Goal: Communication & Community: Answer question/provide support

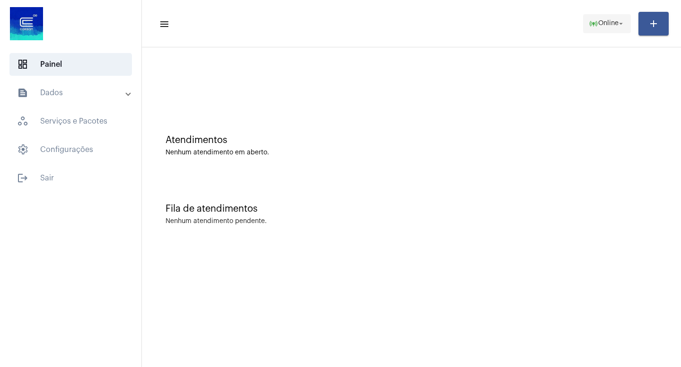
click at [622, 25] on mat-icon "arrow_drop_down" at bounding box center [621, 23] width 9 height 9
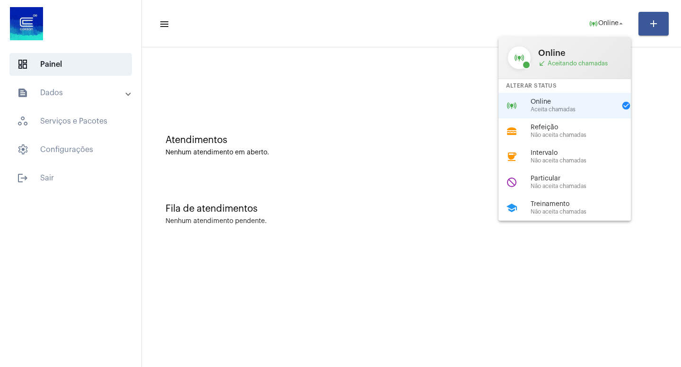
click at [599, 62] on span "call_received Aceitando chamadas" at bounding box center [579, 64] width 83 height 8
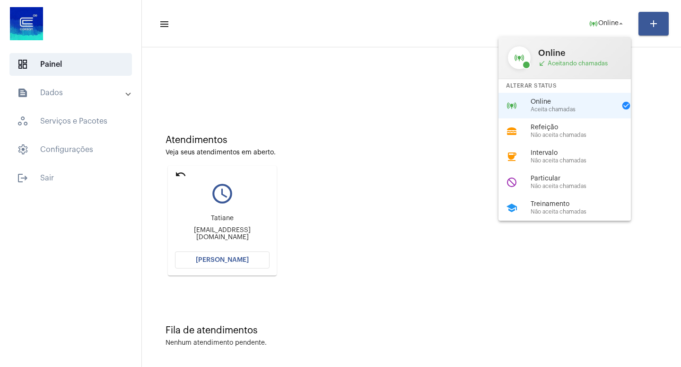
click at [222, 259] on div at bounding box center [340, 183] width 681 height 367
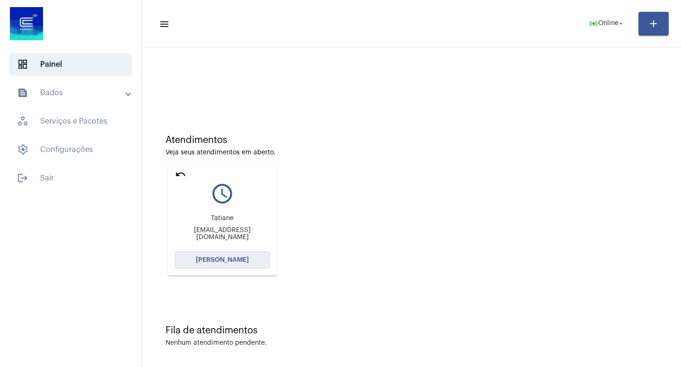
click at [222, 259] on span "[PERSON_NAME]" at bounding box center [222, 259] width 53 height 7
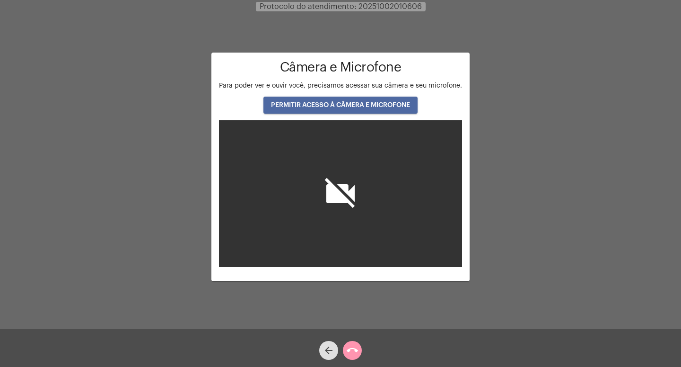
click at [342, 98] on button "PERMITIR ACESSO À CÂMERA E MICROFONE" at bounding box center [341, 105] width 154 height 17
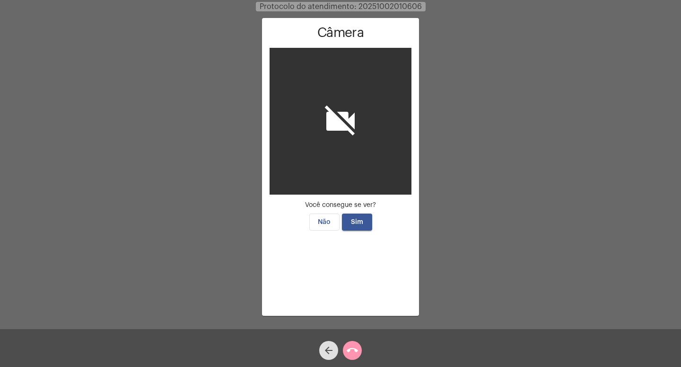
click at [359, 220] on span "Sim" at bounding box center [357, 222] width 12 height 7
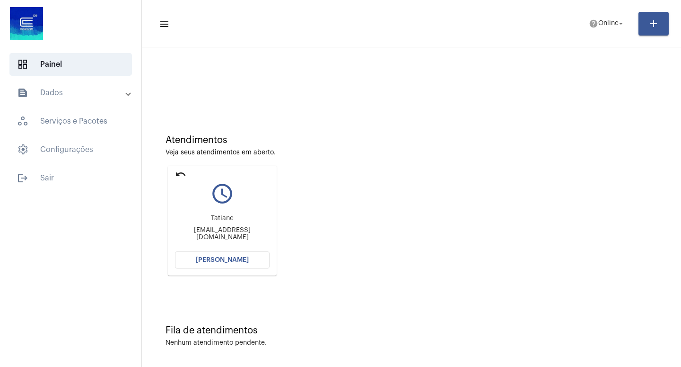
click at [224, 261] on span "[PERSON_NAME]" at bounding box center [222, 259] width 53 height 7
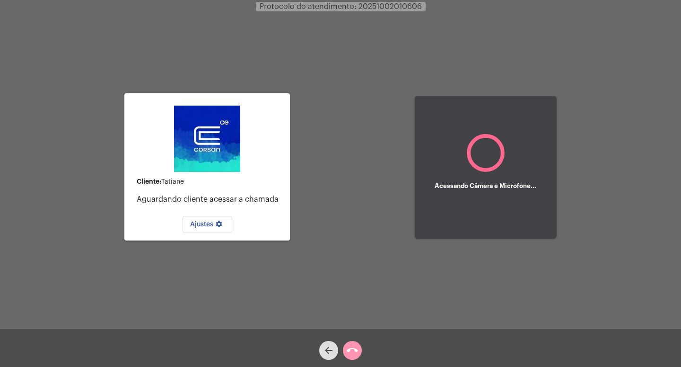
click at [484, 162] on circle at bounding box center [486, 153] width 46 height 46
click at [326, 348] on mat-icon "arrow_back" at bounding box center [328, 349] width 11 height 11
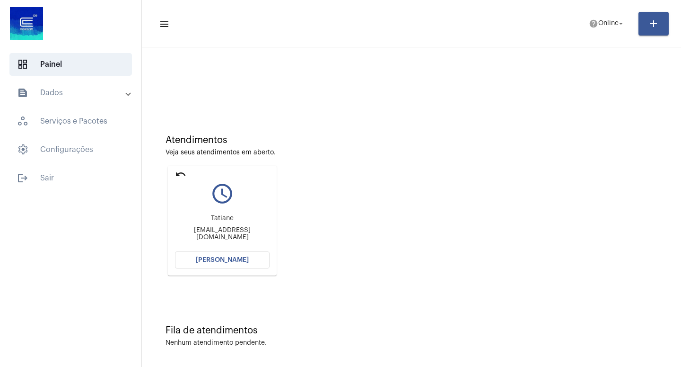
click at [236, 259] on span "[PERSON_NAME]" at bounding box center [222, 259] width 53 height 7
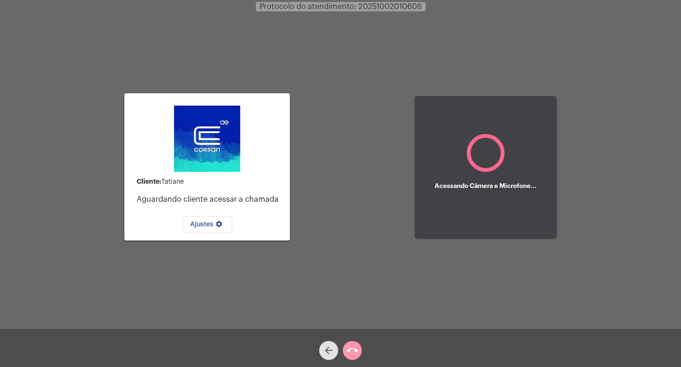
click at [324, 347] on mat-icon "arrow_back" at bounding box center [328, 349] width 11 height 11
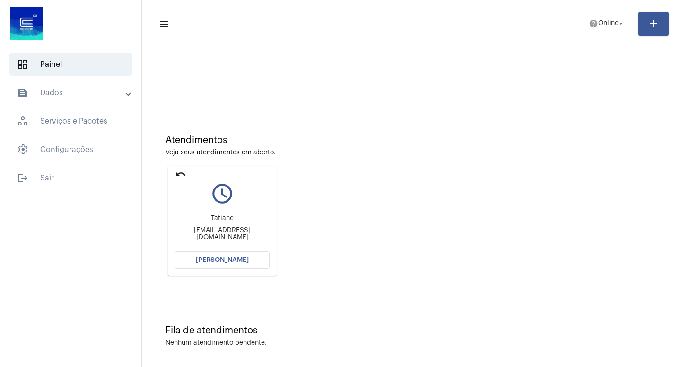
click at [180, 175] on mat-icon "undo" at bounding box center [180, 173] width 11 height 11
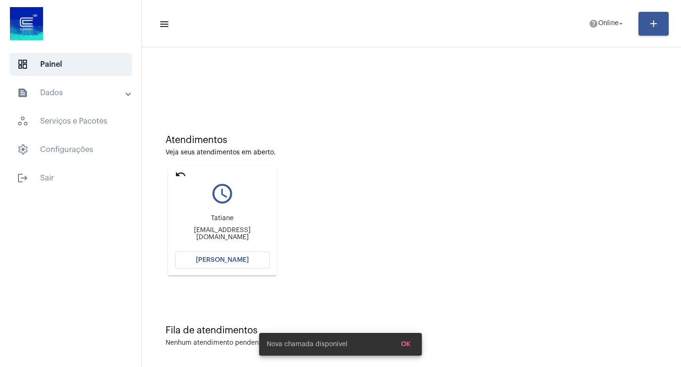
click at [179, 175] on mat-icon "undo" at bounding box center [180, 173] width 11 height 11
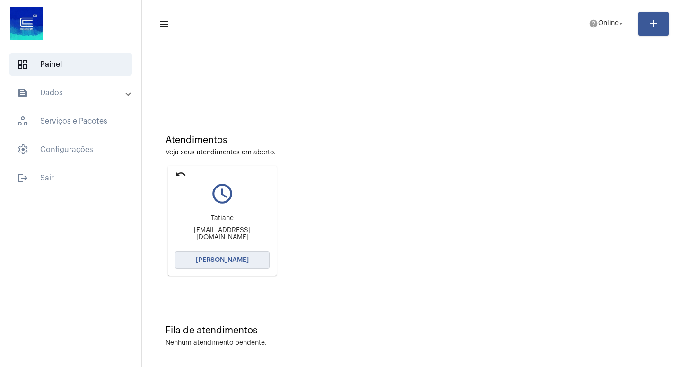
click at [231, 260] on span "[PERSON_NAME]" at bounding box center [222, 259] width 53 height 7
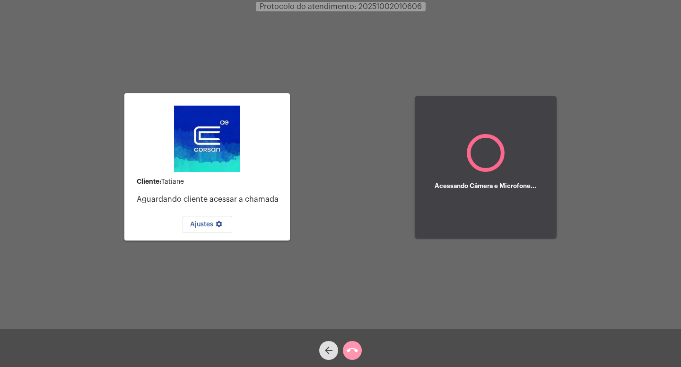
click at [340, 344] on div "arrow_back" at bounding box center [329, 348] width 24 height 24
click at [334, 347] on mat-icon "arrow_back" at bounding box center [328, 349] width 11 height 11
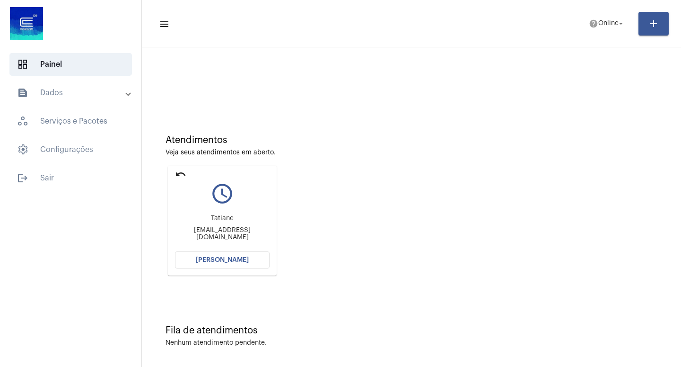
click at [180, 175] on mat-icon "undo" at bounding box center [180, 173] width 11 height 11
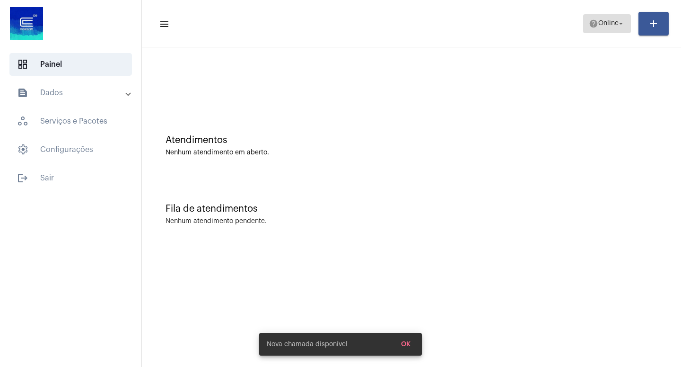
click at [624, 25] on mat-icon "arrow_drop_down" at bounding box center [621, 23] width 9 height 9
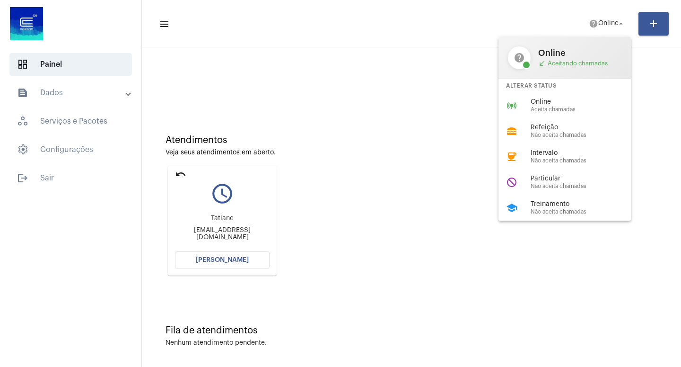
click at [180, 172] on div at bounding box center [340, 183] width 681 height 367
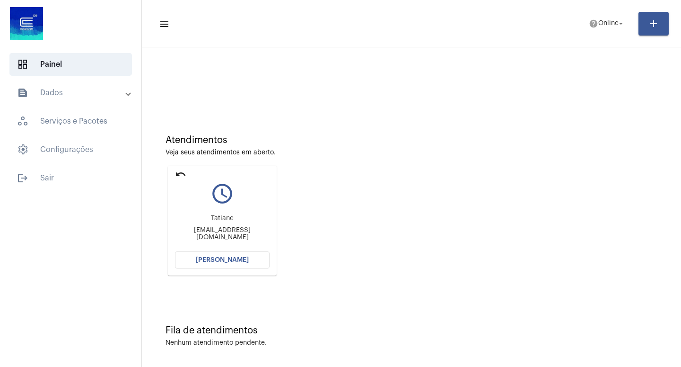
click at [180, 172] on mat-icon "undo" at bounding box center [180, 173] width 11 height 11
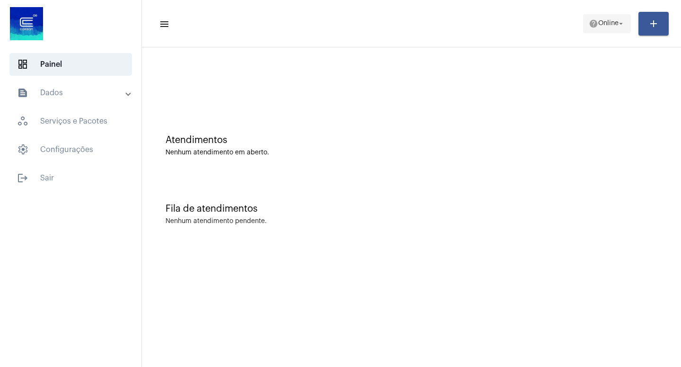
click at [618, 18] on span "help Online arrow_drop_down" at bounding box center [607, 23] width 36 height 17
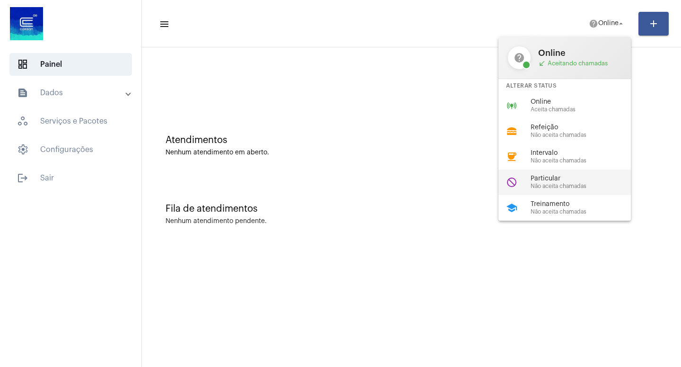
click at [572, 182] on span "Particular" at bounding box center [585, 178] width 108 height 7
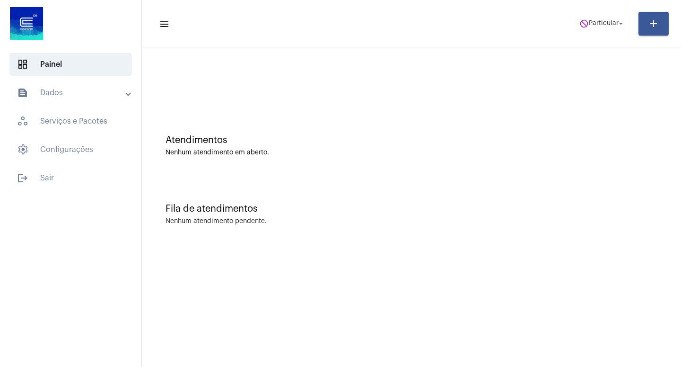
click at [464, 84] on div at bounding box center [412, 83] width 492 height 7
click at [622, 23] on mat-icon "arrow_drop_down" at bounding box center [621, 23] width 9 height 9
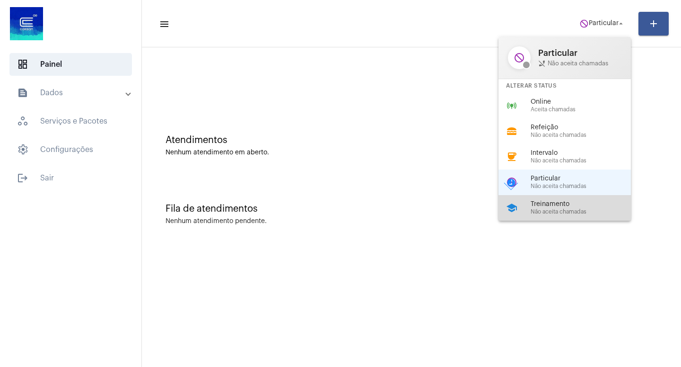
click at [558, 215] on span "Não aceita chamadas" at bounding box center [585, 212] width 108 height 6
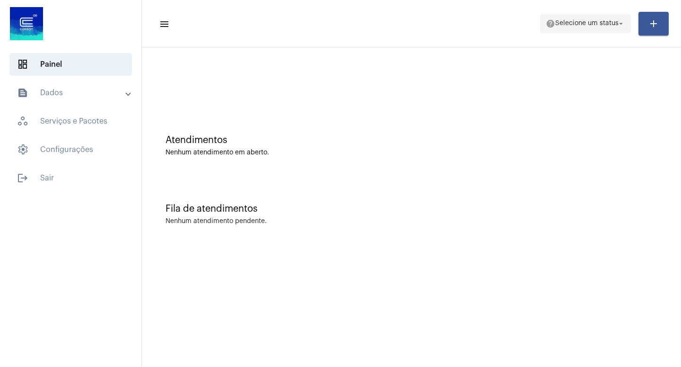
click at [622, 24] on mat-icon "arrow_drop_down" at bounding box center [621, 23] width 9 height 9
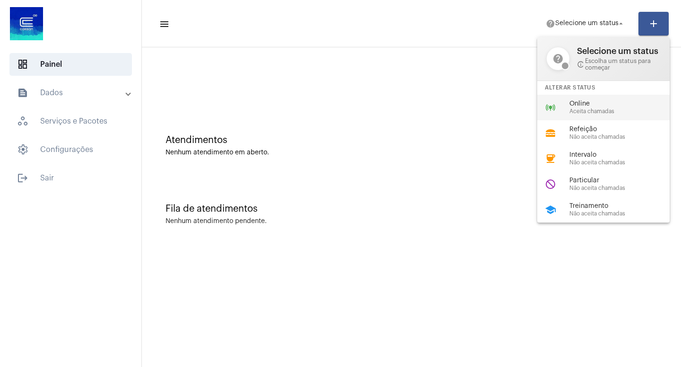
click at [582, 112] on span "Aceita chamadas" at bounding box center [624, 111] width 108 height 6
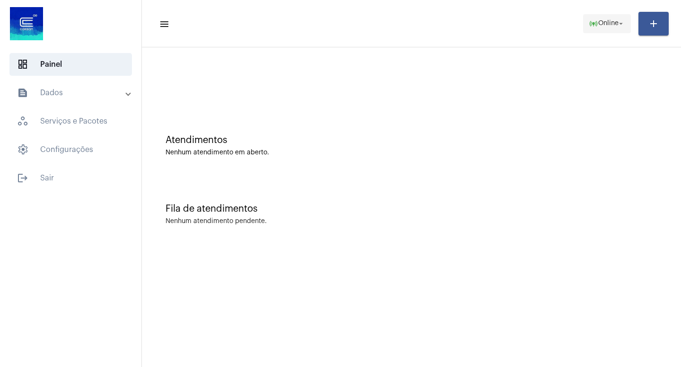
click at [621, 23] on mat-icon "arrow_drop_down" at bounding box center [621, 23] width 9 height 9
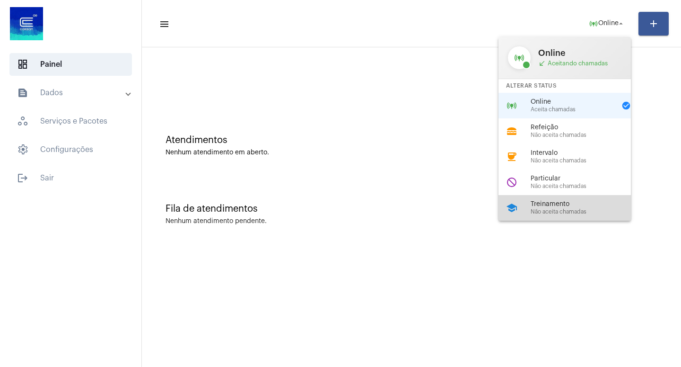
click at [558, 206] on span "Treinamento" at bounding box center [585, 204] width 108 height 7
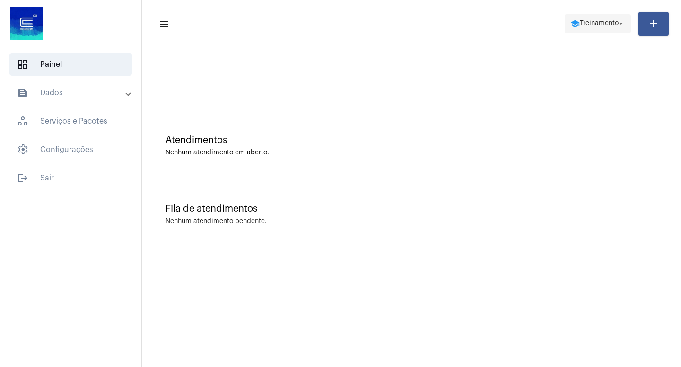
click at [626, 25] on button "school Treinamento arrow_drop_down" at bounding box center [598, 23] width 66 height 19
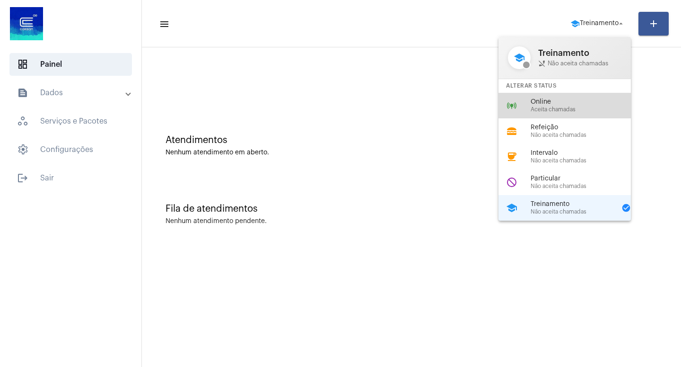
click at [552, 104] on span "Online" at bounding box center [585, 101] width 108 height 7
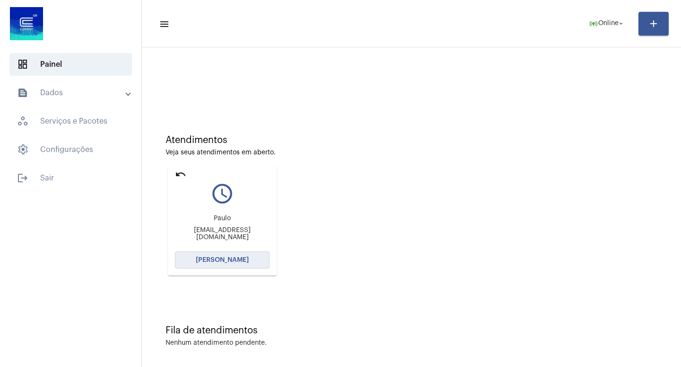
click at [230, 253] on button "[PERSON_NAME]" at bounding box center [222, 259] width 95 height 17
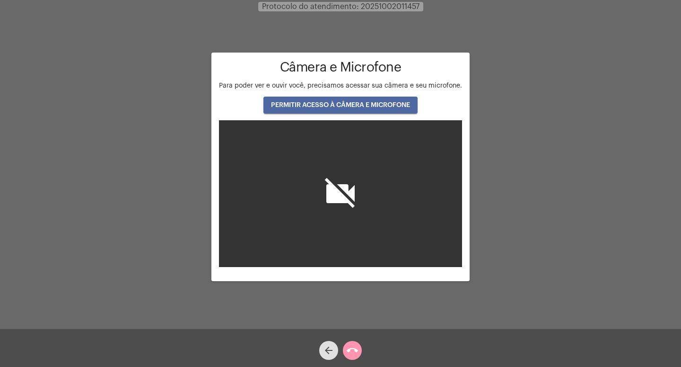
click at [366, 102] on button "PERMITIR ACESSO À CÂMERA E MICROFONE" at bounding box center [341, 105] width 154 height 17
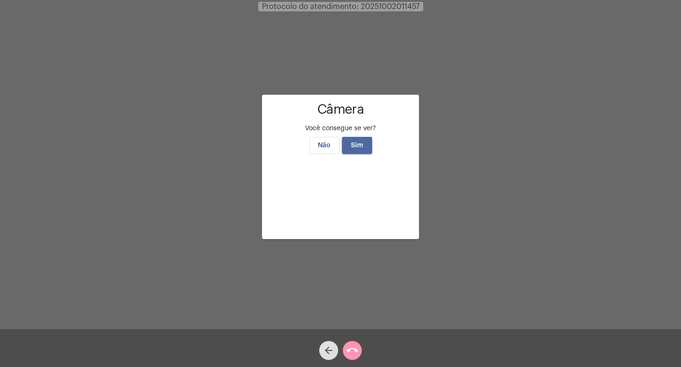
click at [360, 142] on span "Sim" at bounding box center [357, 145] width 12 height 7
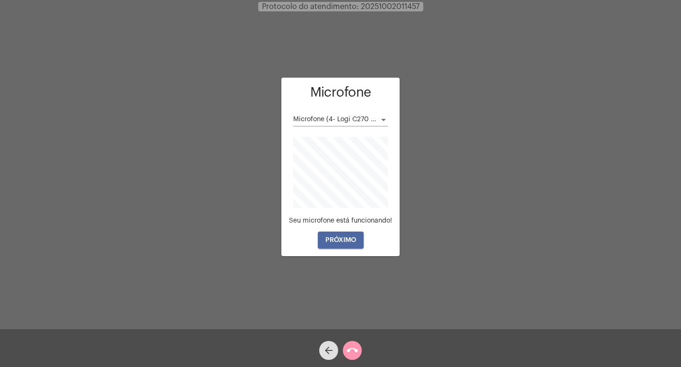
click at [344, 242] on span "PRÓXIMO" at bounding box center [341, 240] width 31 height 7
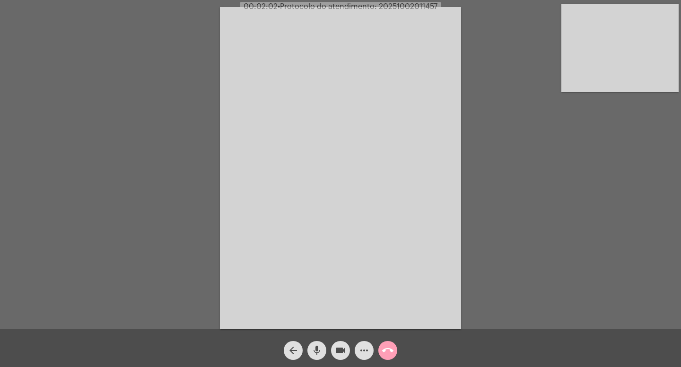
click at [386, 348] on mat-icon "call_end" at bounding box center [387, 349] width 11 height 11
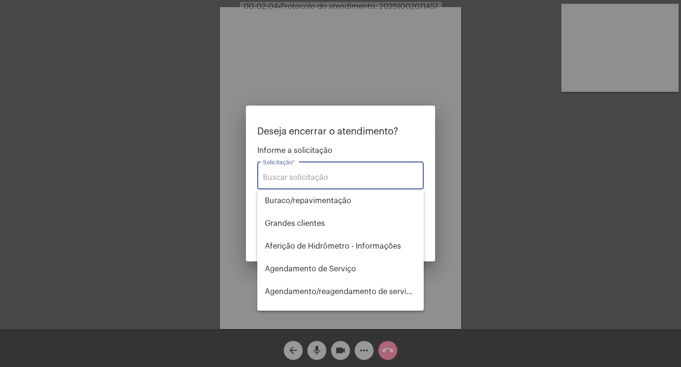
click at [343, 349] on div at bounding box center [340, 183] width 681 height 367
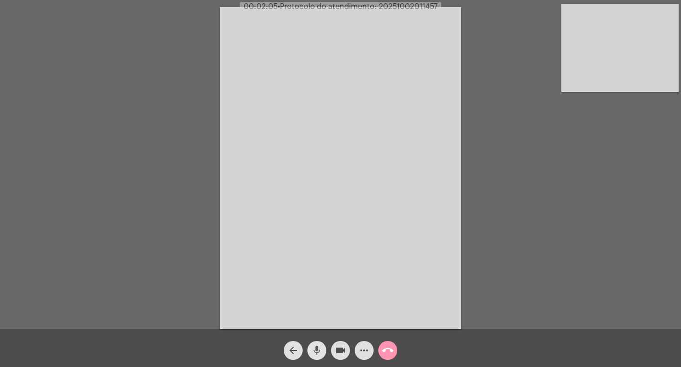
click at [318, 349] on mat-icon "mic" at bounding box center [316, 349] width 11 height 11
click at [338, 349] on mat-icon "videocam" at bounding box center [340, 349] width 11 height 11
click at [385, 348] on mat-icon "call_end" at bounding box center [387, 349] width 11 height 11
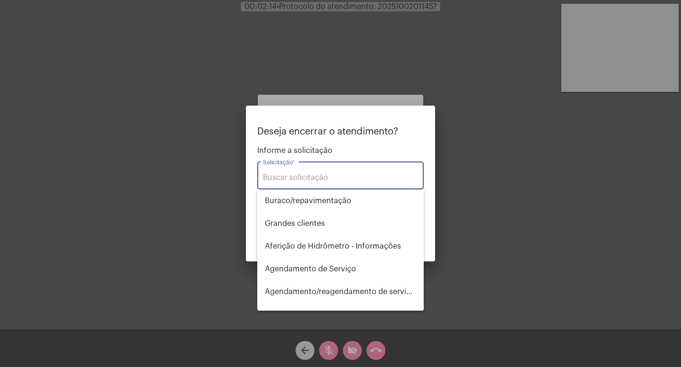
click at [289, 169] on div "Solicitação *" at bounding box center [340, 174] width 155 height 30
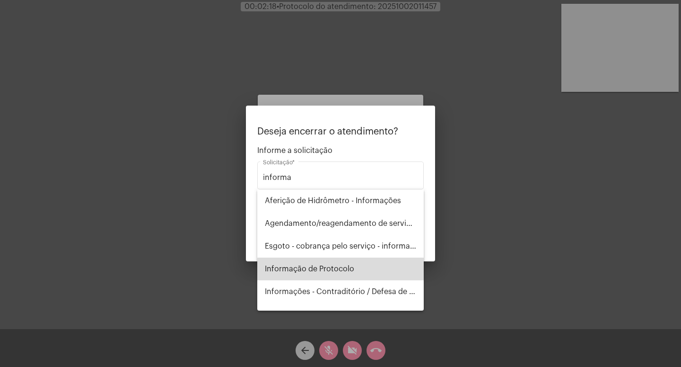
click at [346, 274] on span "Informação de Protocolo" at bounding box center [340, 268] width 151 height 23
type input "Informação de Protocolo"
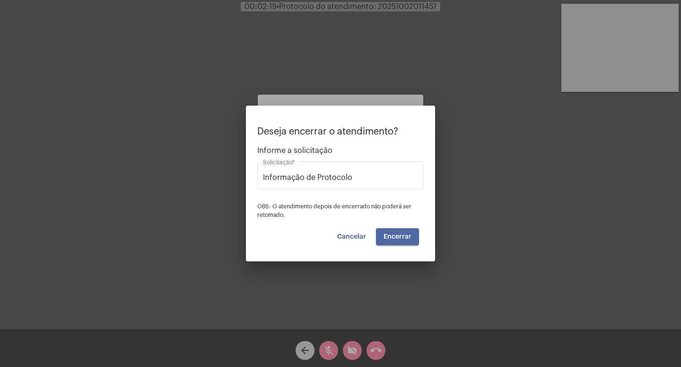
click at [402, 240] on button "Encerrar" at bounding box center [397, 236] width 43 height 17
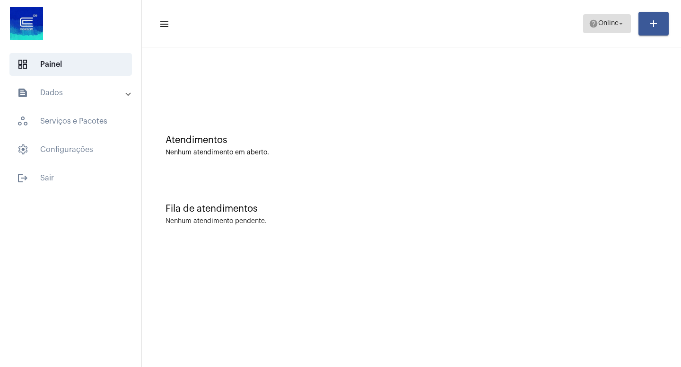
click at [622, 22] on mat-icon "arrow_drop_down" at bounding box center [621, 23] width 9 height 9
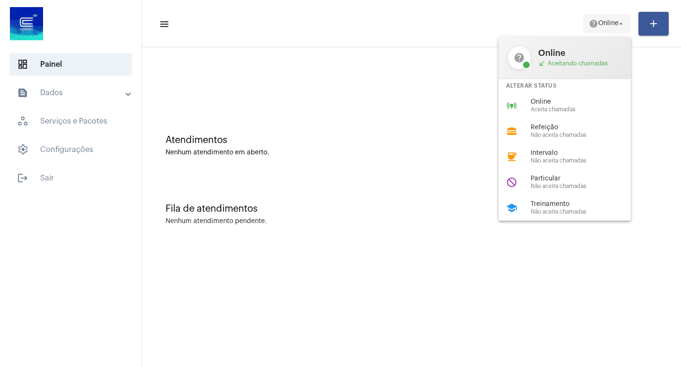
click at [622, 22] on div at bounding box center [340, 183] width 681 height 367
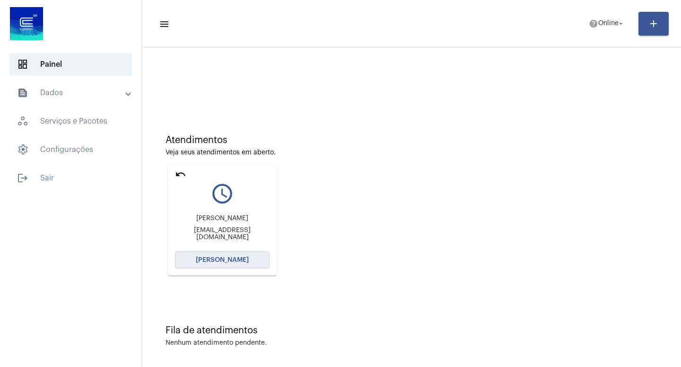
click at [231, 261] on span "[PERSON_NAME]" at bounding box center [222, 259] width 53 height 7
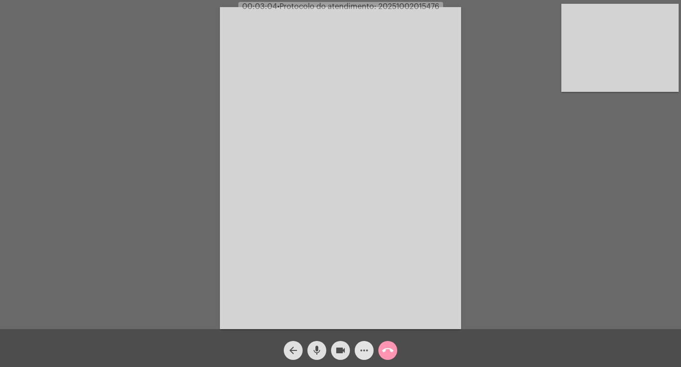
click at [365, 354] on mat-icon "more_horiz" at bounding box center [364, 349] width 11 height 11
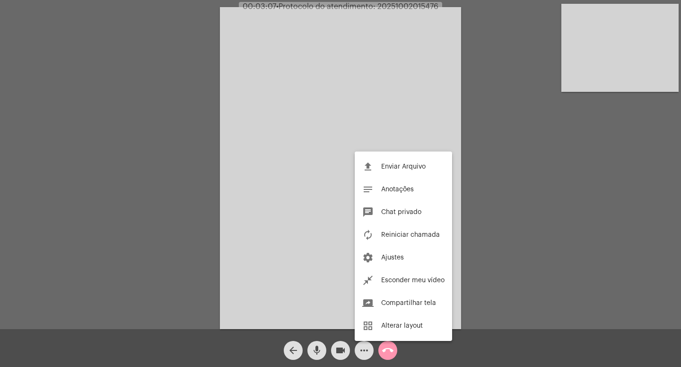
click at [365, 354] on div at bounding box center [340, 183] width 681 height 367
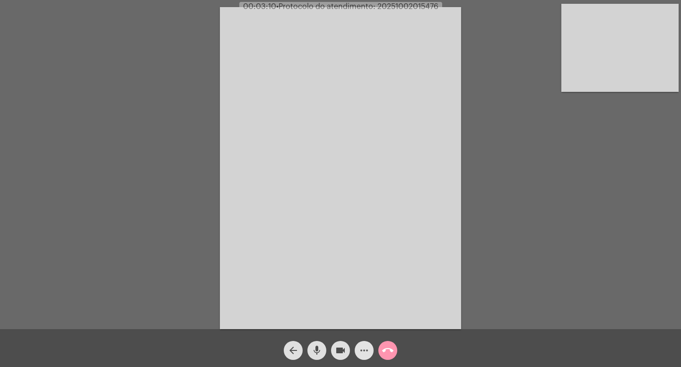
click at [365, 354] on mat-icon "more_horiz" at bounding box center [364, 349] width 11 height 11
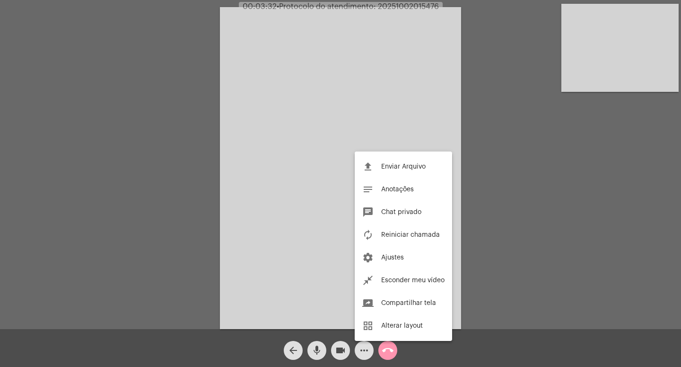
click at [447, 350] on div at bounding box center [340, 183] width 681 height 367
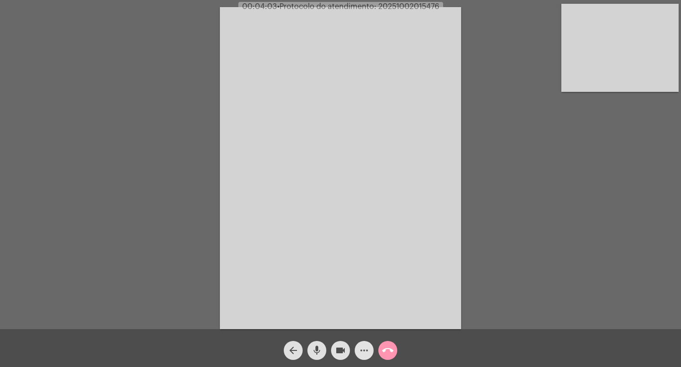
click at [366, 348] on mat-icon "more_horiz" at bounding box center [364, 349] width 11 height 11
click at [340, 350] on mat-icon "videocam" at bounding box center [340, 349] width 11 height 11
click at [341, 346] on mat-icon "videocam_off" at bounding box center [340, 349] width 11 height 11
click at [388, 350] on mat-icon "call_end" at bounding box center [387, 349] width 11 height 11
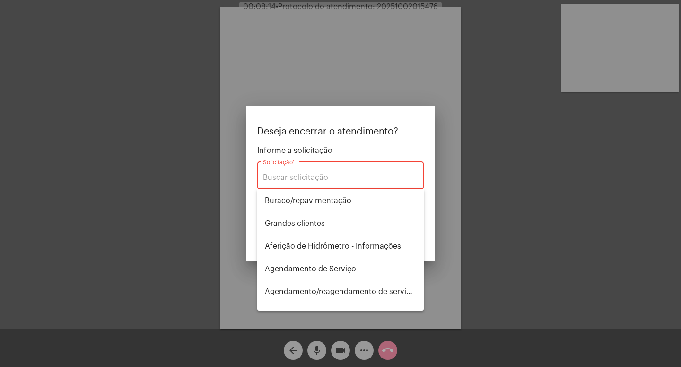
click at [342, 351] on div at bounding box center [340, 183] width 681 height 367
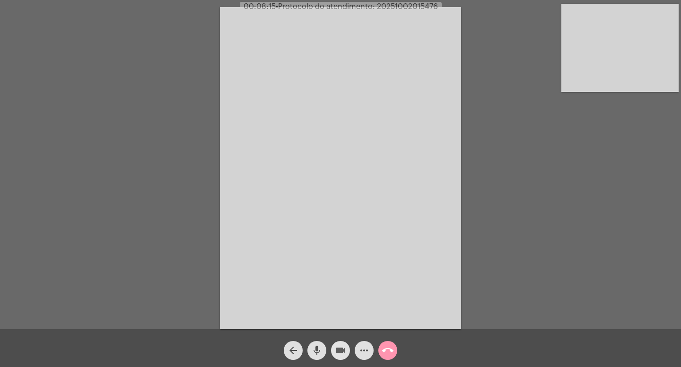
click at [342, 349] on mat-icon "videocam" at bounding box center [340, 349] width 11 height 11
click at [318, 348] on mat-icon "mic" at bounding box center [316, 349] width 11 height 11
click at [389, 347] on mat-icon "call_end" at bounding box center [387, 349] width 11 height 11
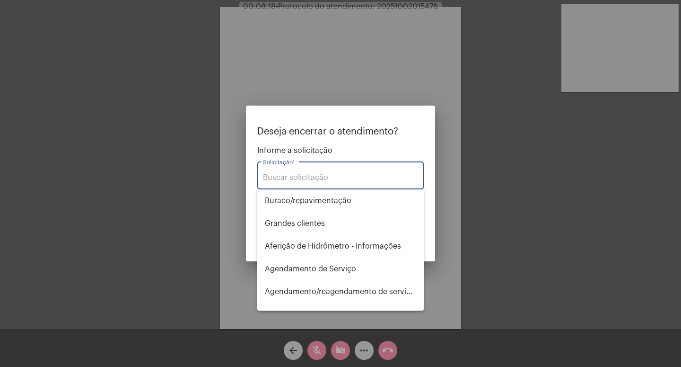
click at [274, 172] on div "Solicitação *" at bounding box center [340, 174] width 155 height 30
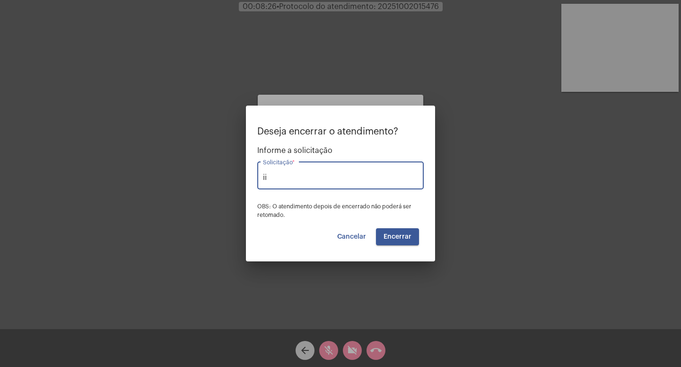
type input "i"
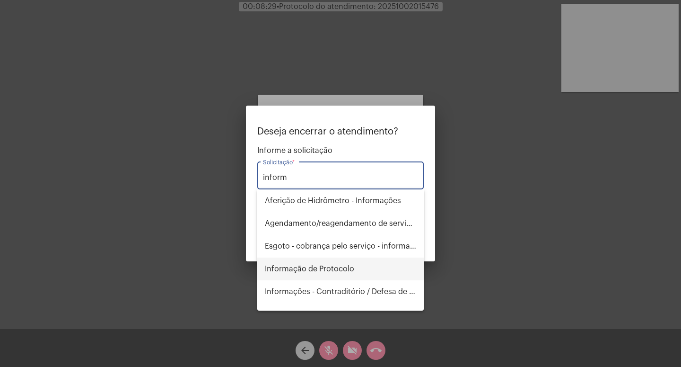
click at [314, 267] on span "Informação de Protocolo" at bounding box center [340, 268] width 151 height 23
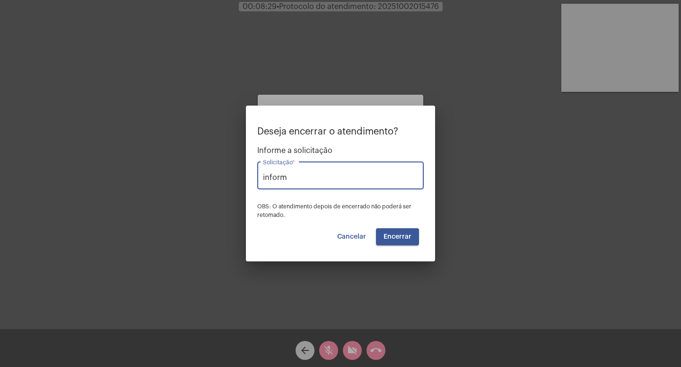
type input "Informação de Protocolo"
click at [406, 235] on span "Encerrar" at bounding box center [398, 236] width 28 height 7
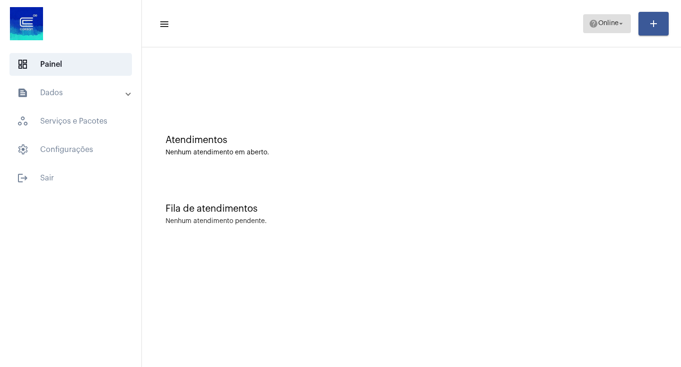
click at [616, 23] on span "Online" at bounding box center [609, 23] width 20 height 7
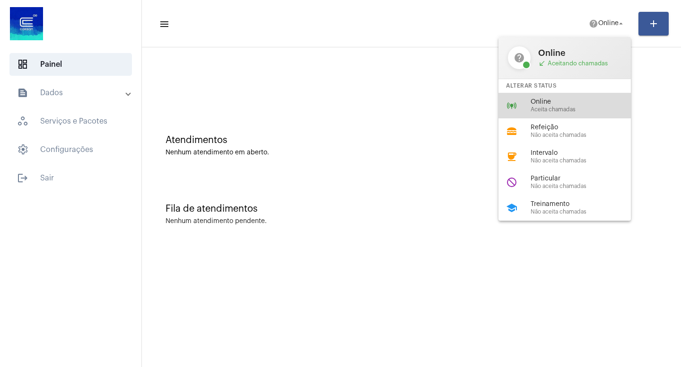
click at [562, 106] on span "Online" at bounding box center [585, 101] width 108 height 7
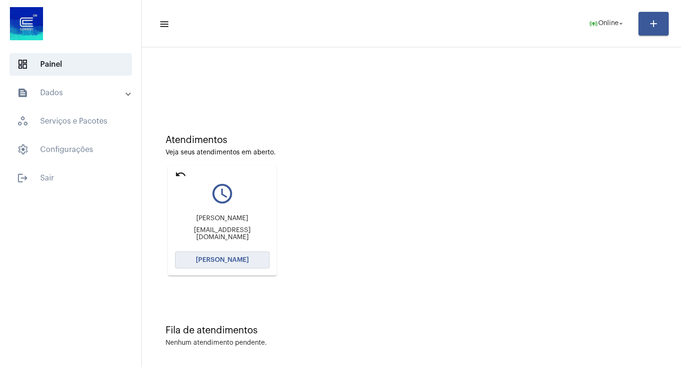
click at [217, 260] on span "[PERSON_NAME]" at bounding box center [222, 259] width 53 height 7
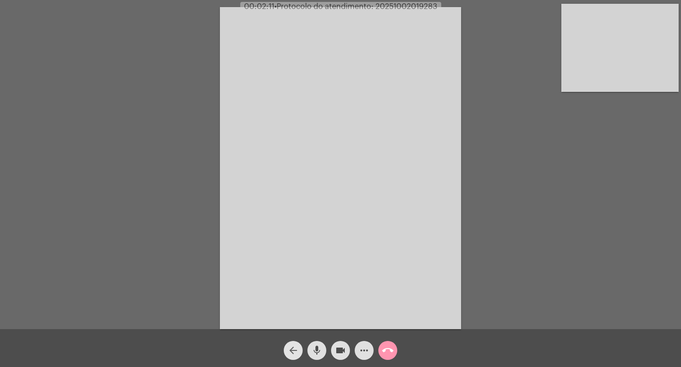
click at [295, 351] on mat-icon "arrow_back" at bounding box center [293, 349] width 11 height 11
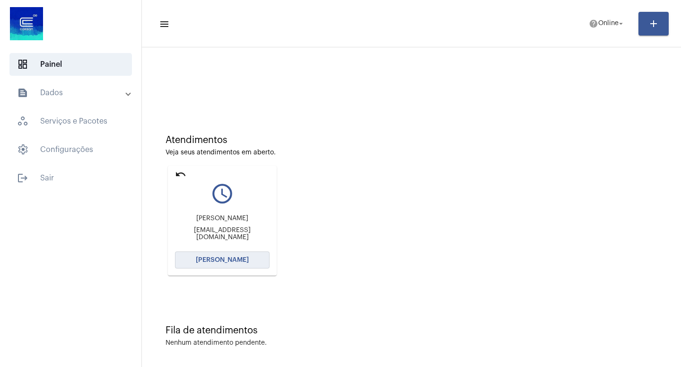
click at [229, 262] on span "[PERSON_NAME]" at bounding box center [222, 259] width 53 height 7
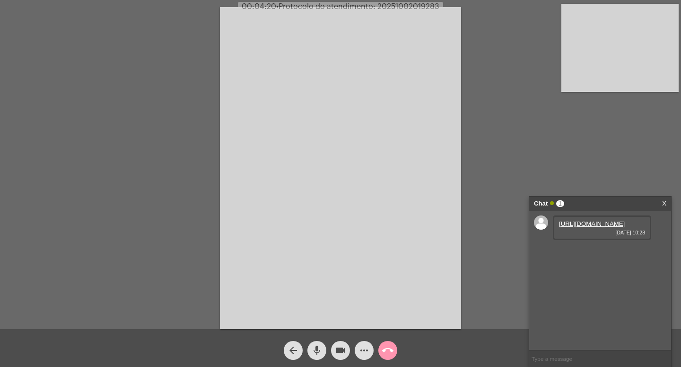
click at [340, 349] on mat-icon "videocam" at bounding box center [340, 349] width 11 height 11
click at [317, 350] on mat-icon "mic" at bounding box center [316, 349] width 11 height 11
click at [317, 350] on mat-icon "mic_off" at bounding box center [316, 349] width 11 height 11
click at [344, 348] on mat-icon "videocam_off" at bounding box center [340, 349] width 11 height 11
click at [340, 348] on mat-icon "videocam" at bounding box center [340, 349] width 11 height 11
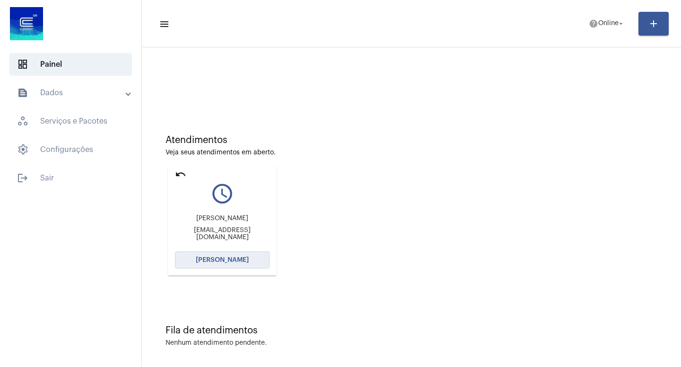
click at [229, 258] on span "[PERSON_NAME]" at bounding box center [222, 259] width 53 height 7
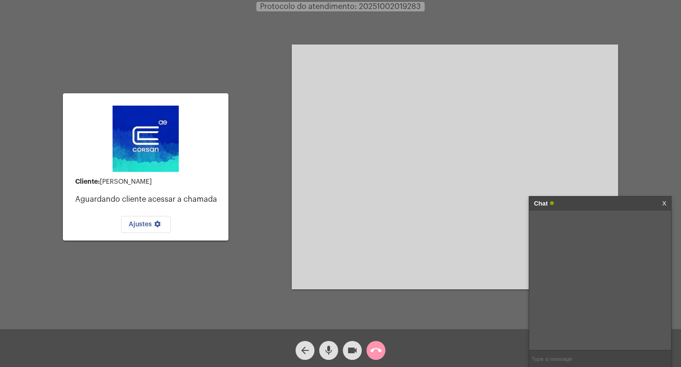
click at [350, 349] on mat-icon "videocam" at bounding box center [352, 349] width 11 height 11
click at [330, 345] on mat-icon "mic" at bounding box center [328, 349] width 11 height 11
click at [378, 348] on mat-icon "call_end" at bounding box center [375, 349] width 11 height 11
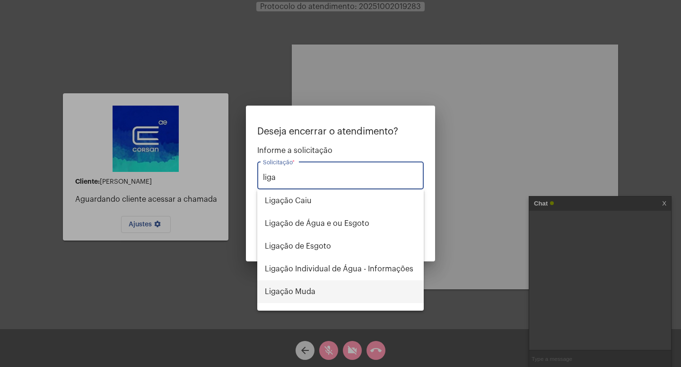
click at [305, 291] on span "Ligação Muda" at bounding box center [340, 291] width 151 height 23
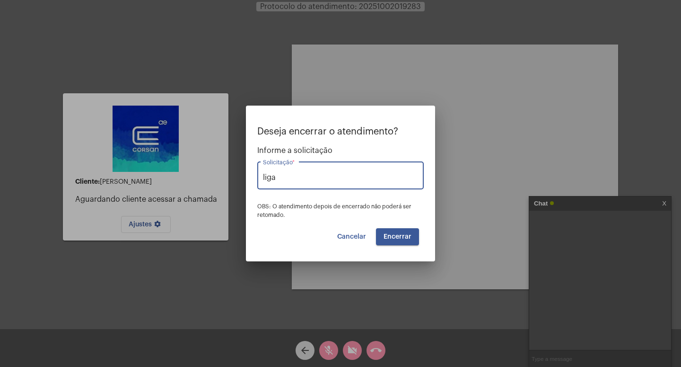
type input "Ligação Muda"
click at [407, 238] on span "Encerrar" at bounding box center [398, 236] width 28 height 7
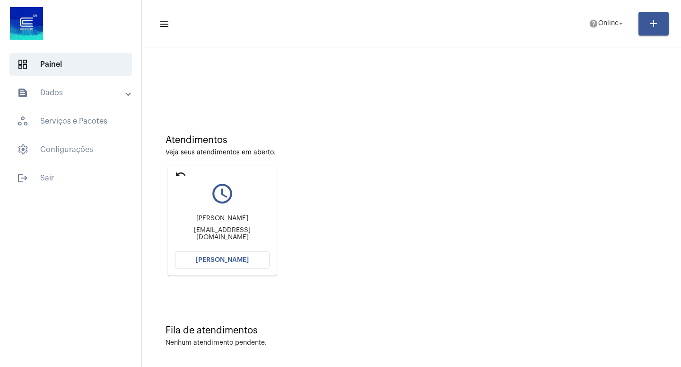
click at [217, 263] on span "[PERSON_NAME]" at bounding box center [222, 259] width 53 height 7
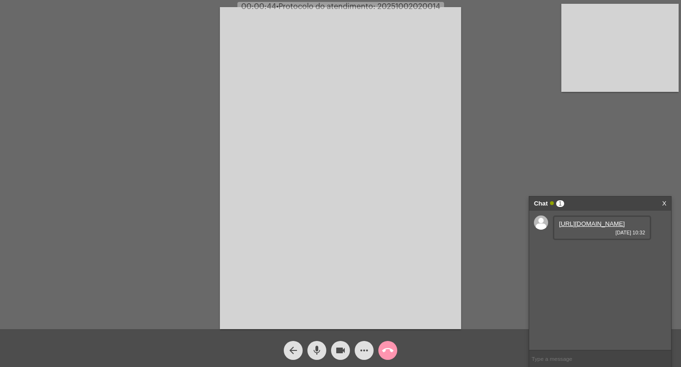
click at [590, 227] on link "[URL][DOMAIN_NAME]" at bounding box center [592, 223] width 66 height 7
click at [588, 225] on link "[URL][DOMAIN_NAME]" at bounding box center [592, 223] width 66 height 7
click at [603, 156] on div "Acessando Câmera e Microfone..." at bounding box center [340, 166] width 679 height 329
click at [591, 227] on link "[URL][DOMAIN_NAME]" at bounding box center [592, 223] width 66 height 7
click at [340, 348] on mat-icon "videocam" at bounding box center [340, 349] width 11 height 11
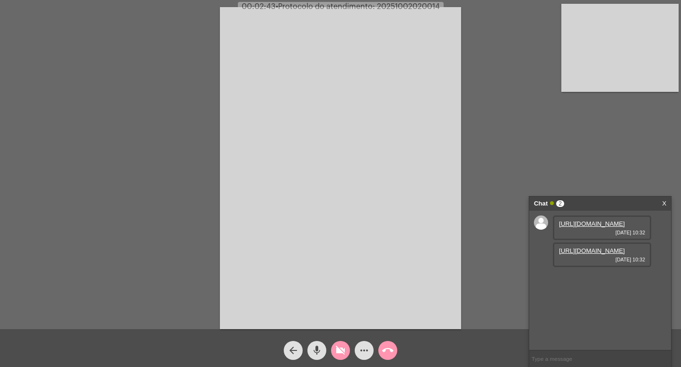
click at [317, 345] on mat-icon "mic" at bounding box center [316, 349] width 11 height 11
click at [586, 267] on div "[URL][DOMAIN_NAME] [DATE] 10:32" at bounding box center [602, 254] width 98 height 25
click at [579, 254] on link "[URL][DOMAIN_NAME]" at bounding box center [592, 250] width 66 height 7
click at [336, 351] on mat-icon "videocam_off" at bounding box center [340, 349] width 11 height 11
click at [317, 347] on mat-icon "mic_off" at bounding box center [316, 349] width 11 height 11
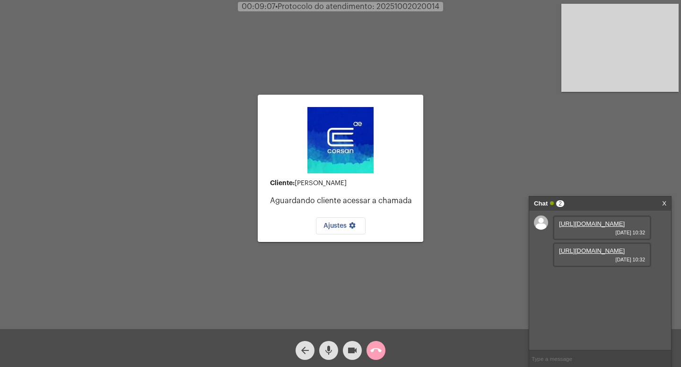
click at [379, 348] on mat-icon "call_end" at bounding box center [375, 349] width 11 height 11
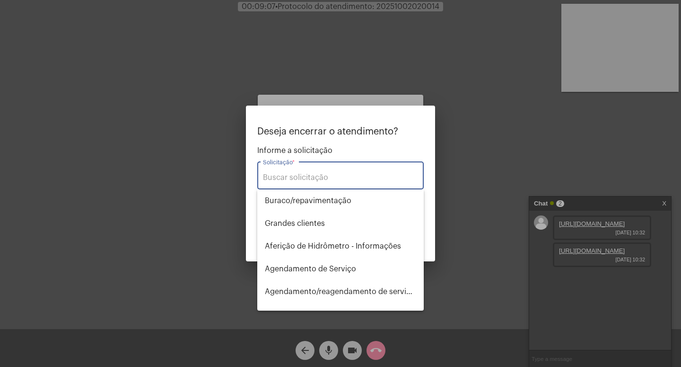
click at [351, 348] on div at bounding box center [340, 183] width 681 height 367
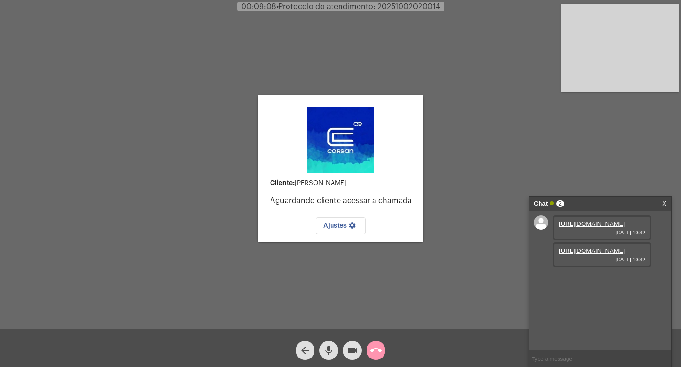
click at [330, 352] on mat-icon "mic" at bounding box center [328, 349] width 11 height 11
click at [378, 345] on mat-icon "call_end" at bounding box center [375, 349] width 11 height 11
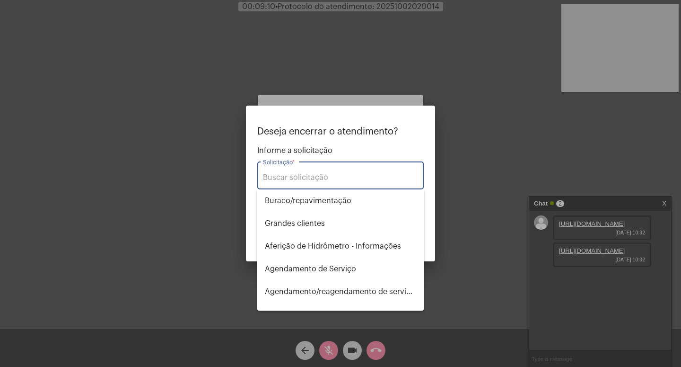
click at [355, 346] on div at bounding box center [340, 183] width 681 height 367
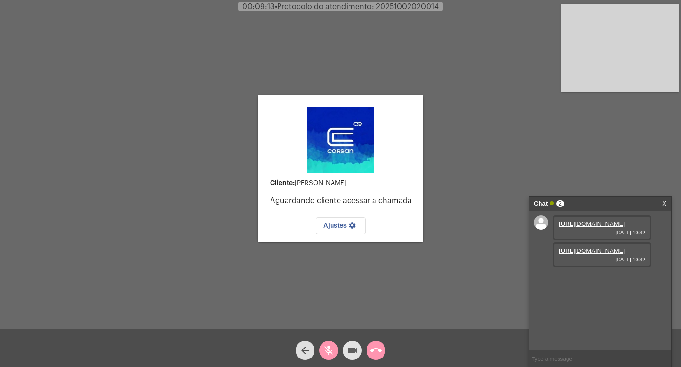
click at [357, 347] on mat-icon "videocam" at bounding box center [352, 349] width 11 height 11
click at [374, 347] on mat-icon "call_end" at bounding box center [375, 349] width 11 height 11
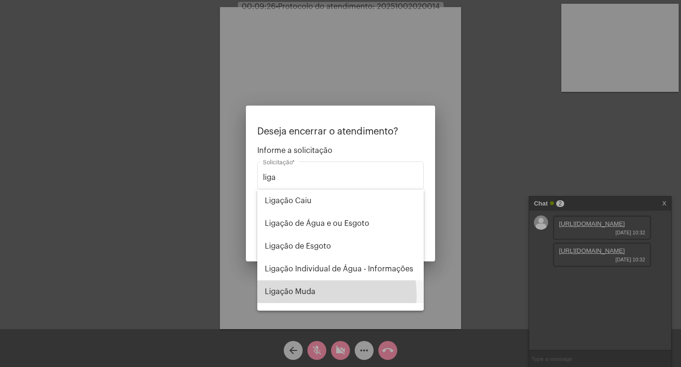
click at [307, 295] on span "Ligação Muda" at bounding box center [340, 291] width 151 height 23
type input "Ligação Muda"
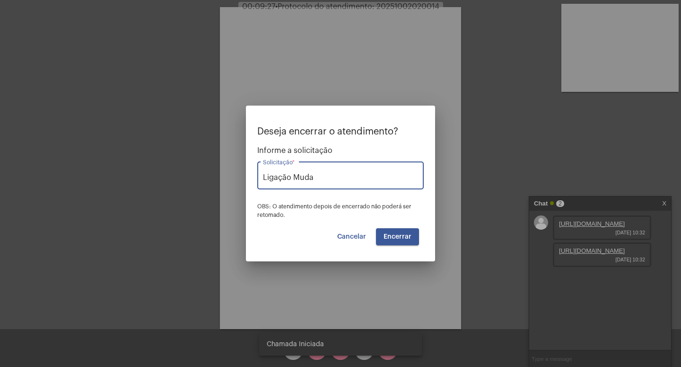
click at [401, 231] on button "Encerrar" at bounding box center [397, 236] width 43 height 17
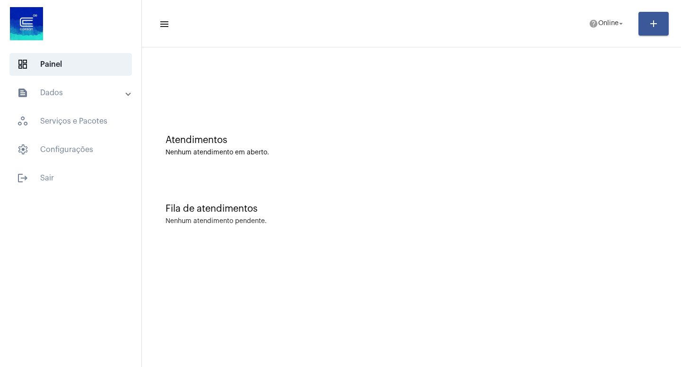
click at [448, 108] on div "Atendimentos Nenhum atendimento em aberto." at bounding box center [412, 140] width 530 height 69
click at [423, 258] on mat-sidenav-content "menu help Online arrow_drop_down add Atendimentos Nenhum atendimento em aberto.…" at bounding box center [411, 183] width 539 height 367
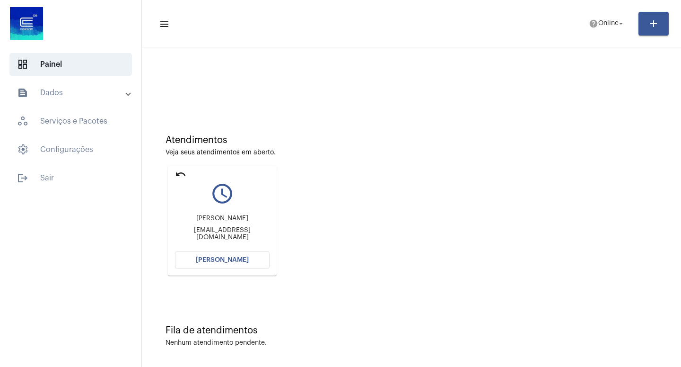
click at [225, 260] on span "[PERSON_NAME]" at bounding box center [222, 259] width 53 height 7
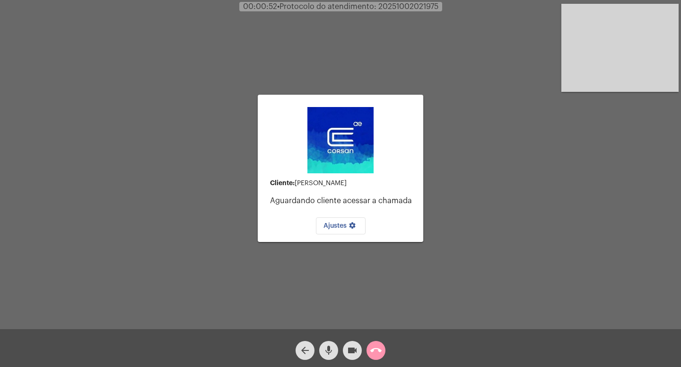
click at [353, 348] on mat-icon "videocam" at bounding box center [352, 349] width 11 height 11
click at [331, 346] on mat-icon "mic" at bounding box center [328, 349] width 11 height 11
click at [374, 346] on mat-icon "call_end" at bounding box center [375, 349] width 11 height 11
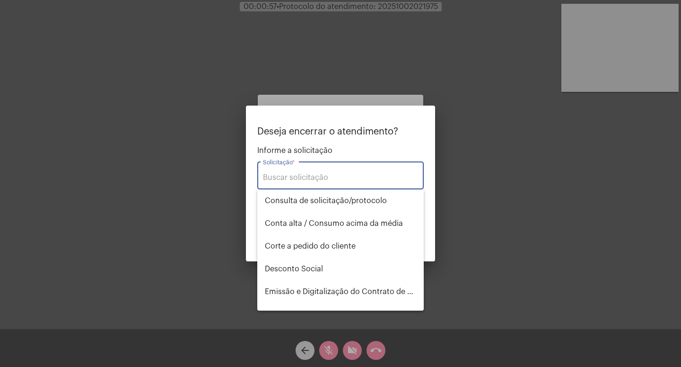
scroll to position [227, 0]
click at [293, 180] on input "Solicitação *" at bounding box center [340, 177] width 155 height 9
type input "Ç"
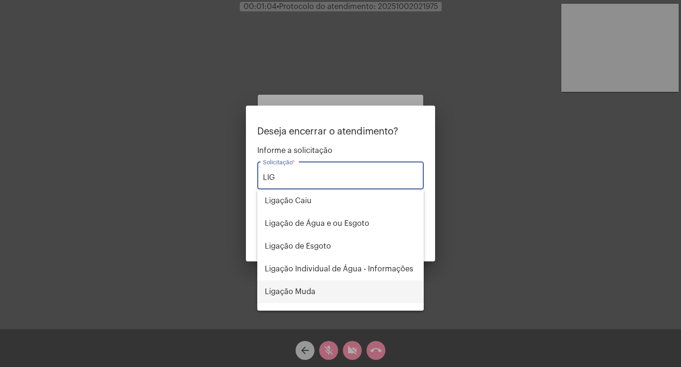
click at [307, 292] on span "Ligação Muda" at bounding box center [340, 291] width 151 height 23
type input "Ligação Muda"
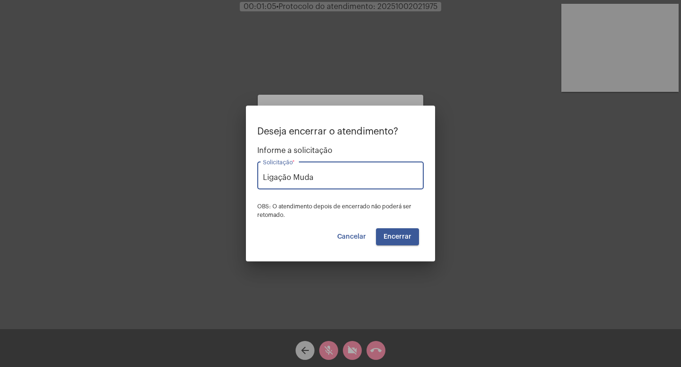
click at [395, 230] on button "Encerrar" at bounding box center [397, 236] width 43 height 17
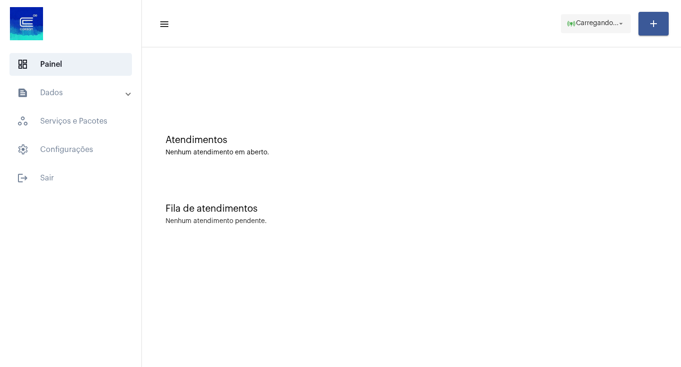
click at [618, 20] on mat-icon "arrow_drop_down" at bounding box center [621, 23] width 9 height 9
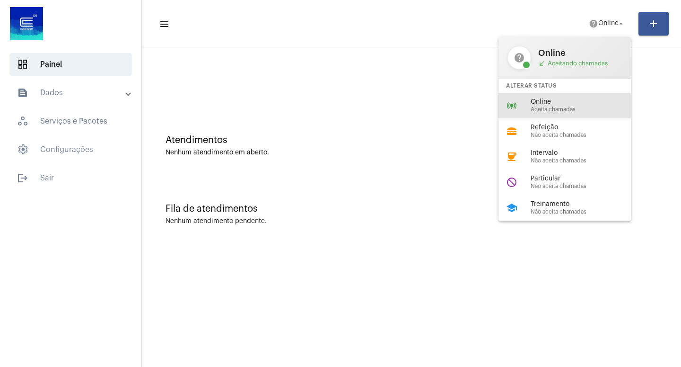
click at [559, 108] on span "Aceita chamadas" at bounding box center [585, 109] width 108 height 6
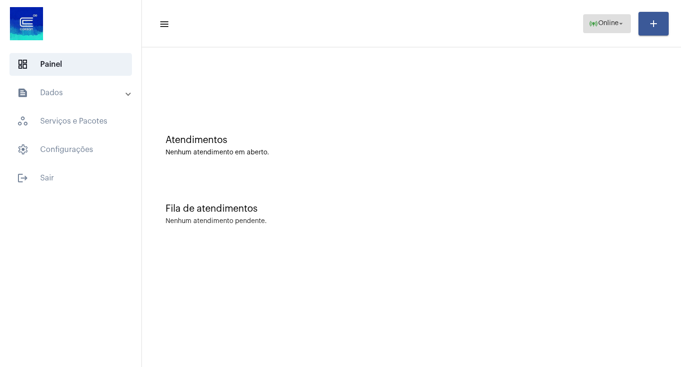
click at [617, 22] on mat-icon "arrow_drop_down" at bounding box center [621, 23] width 9 height 9
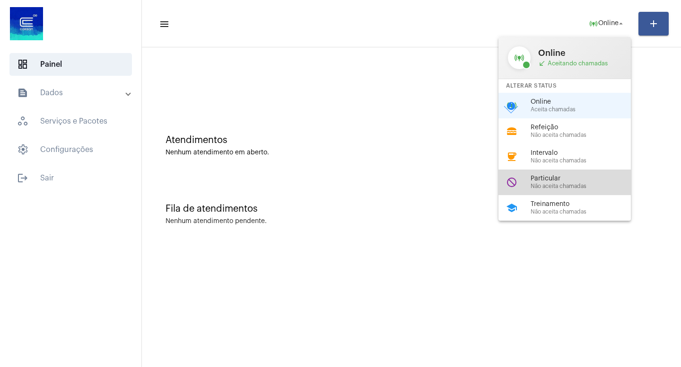
click at [555, 182] on span "Particular" at bounding box center [585, 178] width 108 height 7
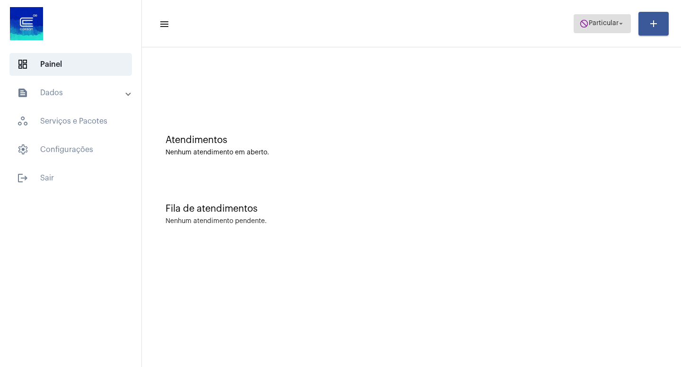
click at [624, 25] on mat-icon "arrow_drop_down" at bounding box center [621, 23] width 9 height 9
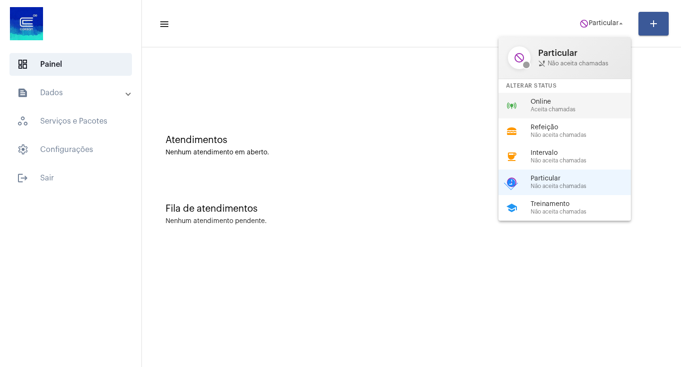
click at [557, 105] on span "Online" at bounding box center [585, 101] width 108 height 7
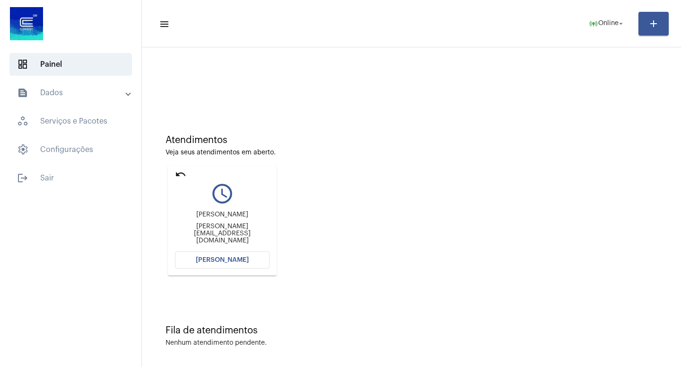
click at [230, 258] on span "[PERSON_NAME]" at bounding box center [222, 259] width 53 height 7
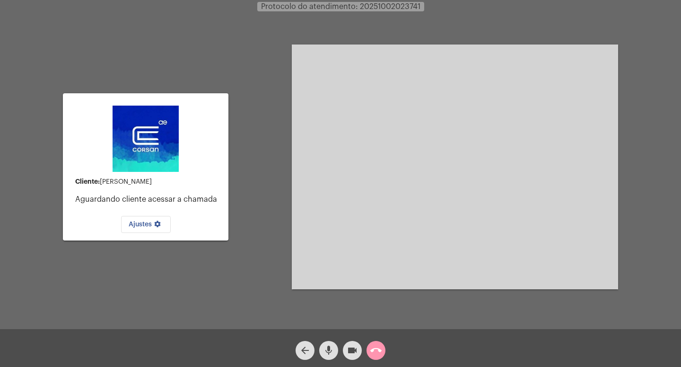
click at [350, 347] on mat-icon "videocam" at bounding box center [352, 349] width 11 height 11
click at [328, 351] on mat-icon "mic" at bounding box center [328, 349] width 11 height 11
click at [358, 350] on button "videocam_off" at bounding box center [352, 350] width 19 height 19
click at [329, 349] on mat-icon "mic_off" at bounding box center [328, 349] width 11 height 11
click at [351, 348] on mat-icon "videocam" at bounding box center [352, 349] width 11 height 11
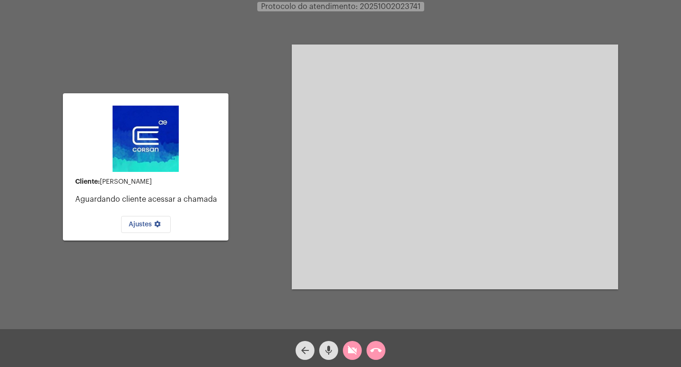
click at [331, 349] on mat-icon "mic" at bounding box center [328, 349] width 11 height 11
click at [379, 347] on mat-icon "call_end" at bounding box center [375, 349] width 11 height 11
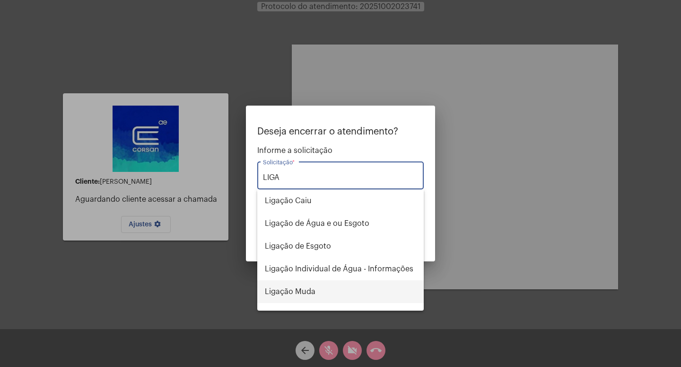
click at [293, 291] on span "Ligação Muda" at bounding box center [340, 291] width 151 height 23
type input "Ligação Muda"
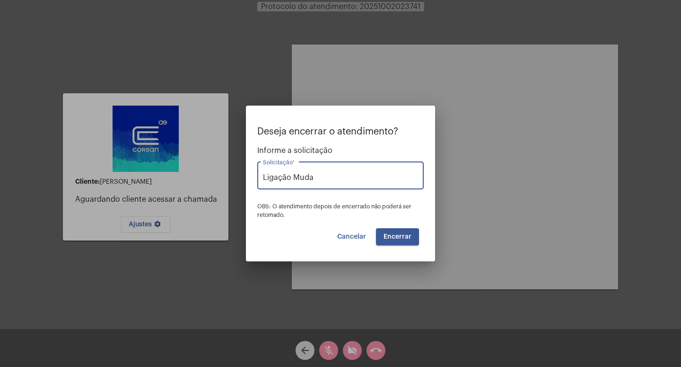
click at [400, 233] on span "Encerrar" at bounding box center [398, 236] width 28 height 7
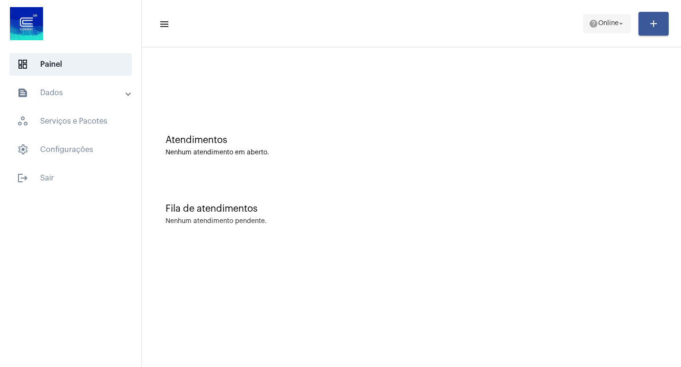
click at [624, 23] on mat-icon "arrow_drop_down" at bounding box center [621, 23] width 9 height 9
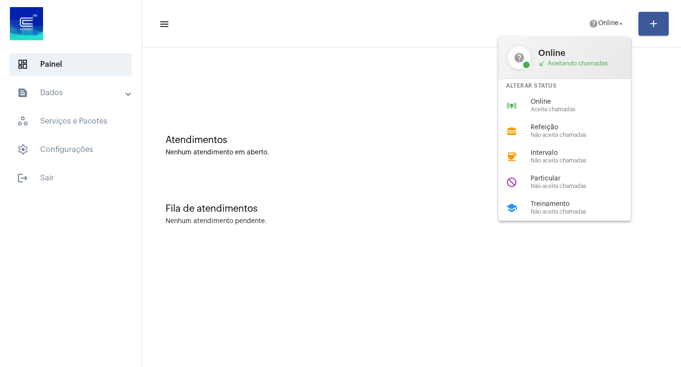
click at [579, 62] on span "call_received Aceitando chamadas" at bounding box center [579, 64] width 83 height 8
click at [555, 109] on span "Aceita chamadas" at bounding box center [585, 109] width 108 height 6
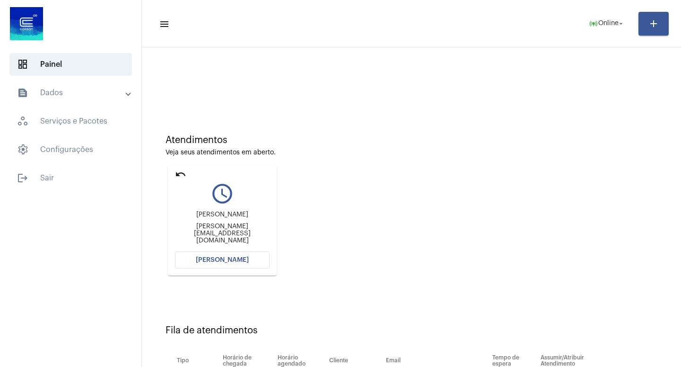
click at [221, 261] on span "[PERSON_NAME]" at bounding box center [222, 259] width 53 height 7
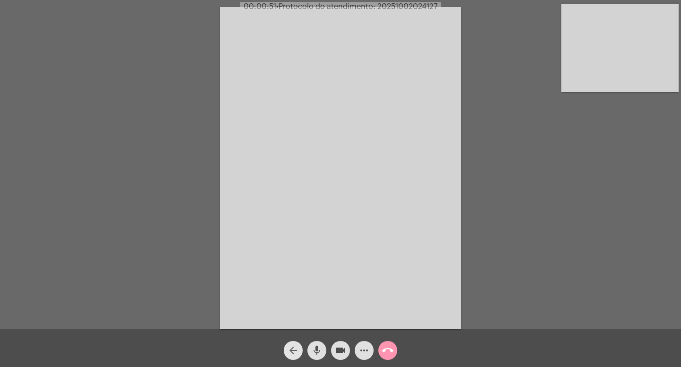
click at [294, 349] on mat-icon "arrow_back" at bounding box center [293, 349] width 11 height 11
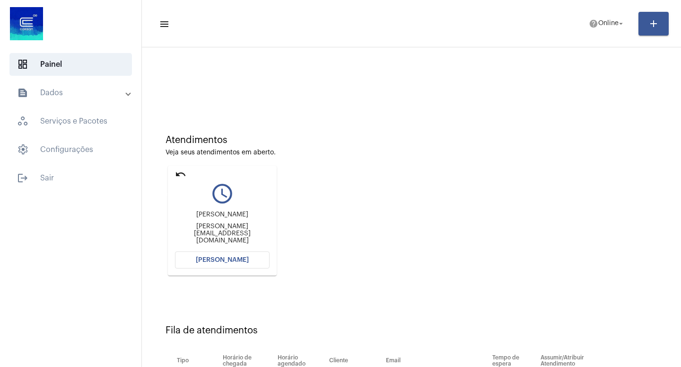
click at [185, 174] on mat-icon "undo" at bounding box center [180, 173] width 11 height 11
click at [179, 170] on mat-icon "undo" at bounding box center [180, 173] width 11 height 11
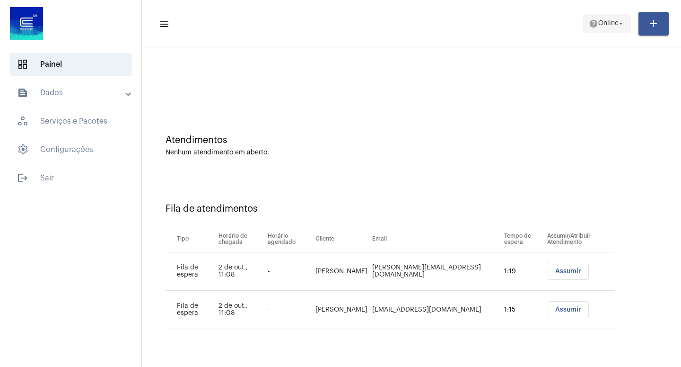
click at [619, 23] on mat-icon "arrow_drop_down" at bounding box center [621, 23] width 9 height 9
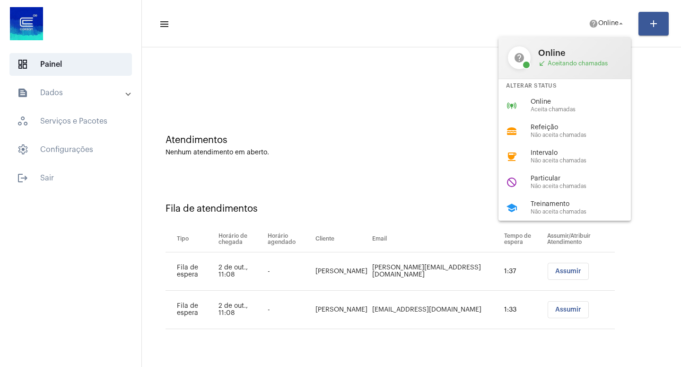
click at [565, 266] on div at bounding box center [340, 183] width 681 height 367
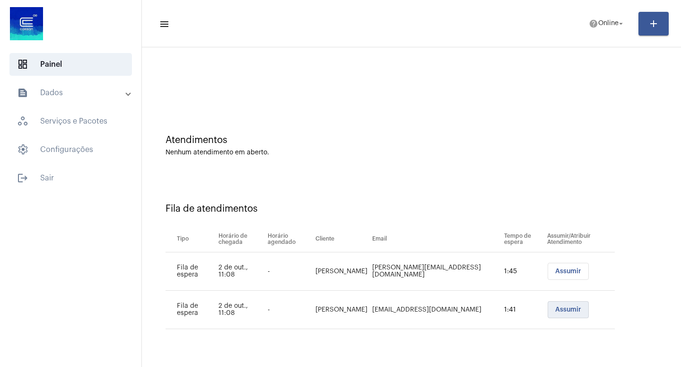
click at [575, 310] on button "Assumir" at bounding box center [568, 309] width 41 height 17
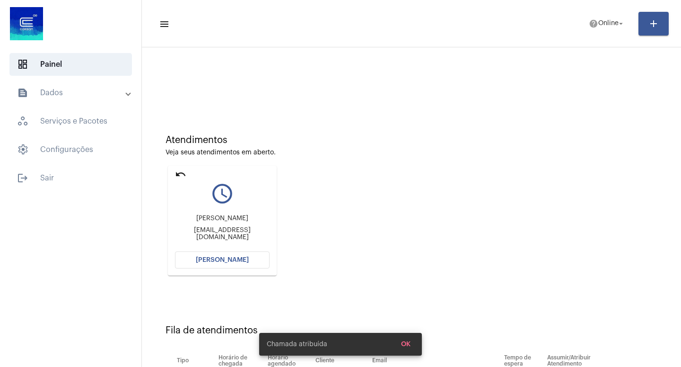
click at [229, 260] on span "[PERSON_NAME]" at bounding box center [222, 259] width 53 height 7
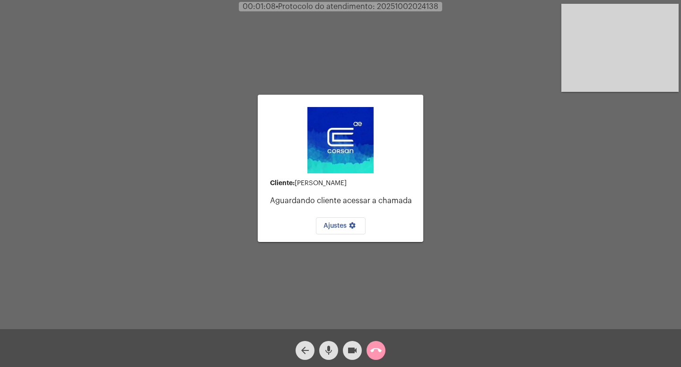
drag, startPoint x: 579, startPoint y: 101, endPoint x: 426, endPoint y: 44, distance: 162.8
click at [573, 94] on div "Cliente: [PERSON_NAME] Aguardando cliente acessar a chamada Ajustes settings Ac…" at bounding box center [340, 166] width 679 height 329
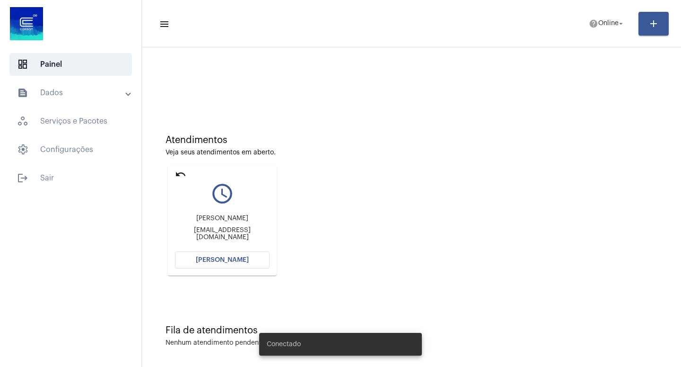
click at [180, 174] on mat-icon "undo" at bounding box center [180, 173] width 11 height 11
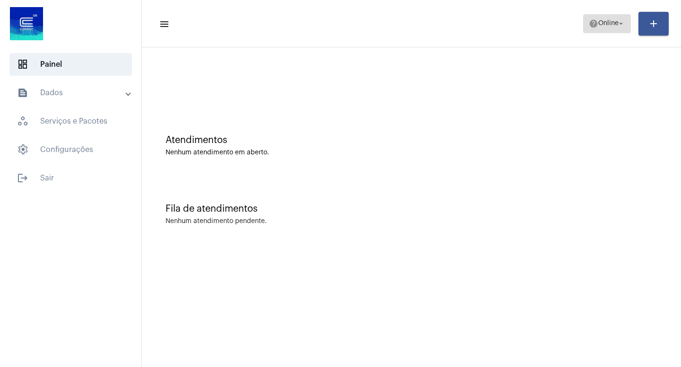
click at [625, 21] on mat-icon "arrow_drop_down" at bounding box center [621, 23] width 9 height 9
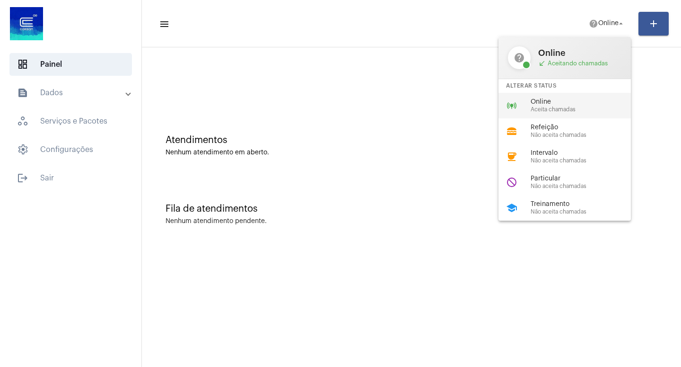
click at [555, 102] on span "Online" at bounding box center [585, 101] width 108 height 7
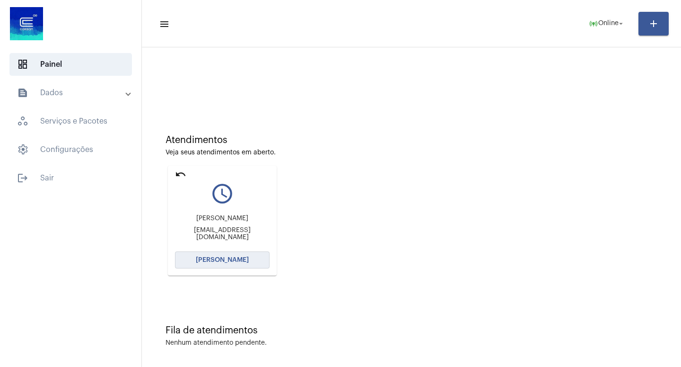
click at [224, 258] on span "[PERSON_NAME]" at bounding box center [222, 259] width 53 height 7
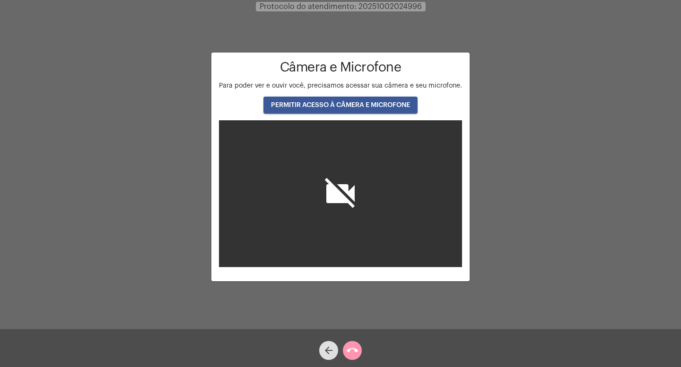
click at [336, 108] on span "PERMITIR ACESSO À CÂMERA E MICROFONE" at bounding box center [340, 105] width 139 height 7
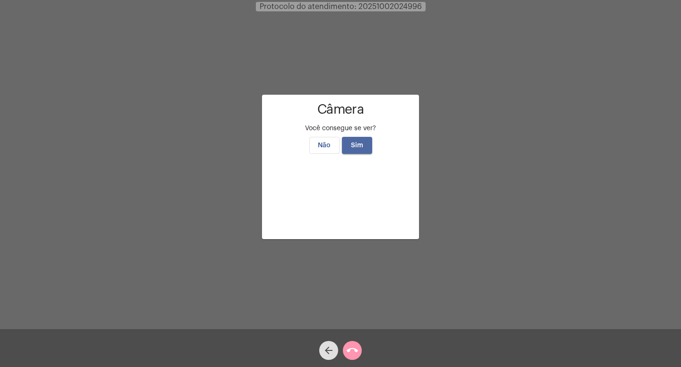
click at [360, 142] on span "Sim" at bounding box center [357, 145] width 12 height 7
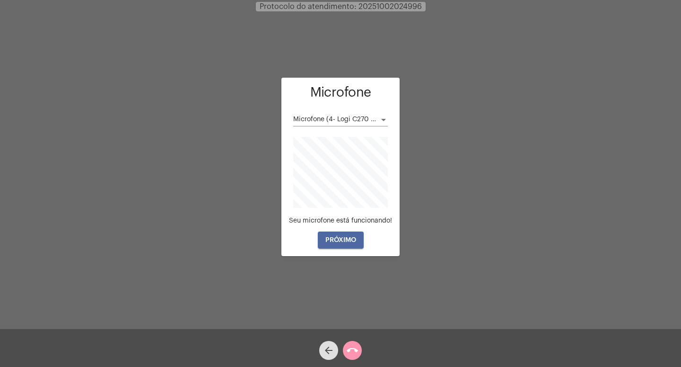
click at [336, 244] on button "PRÓXIMO" at bounding box center [341, 239] width 46 height 17
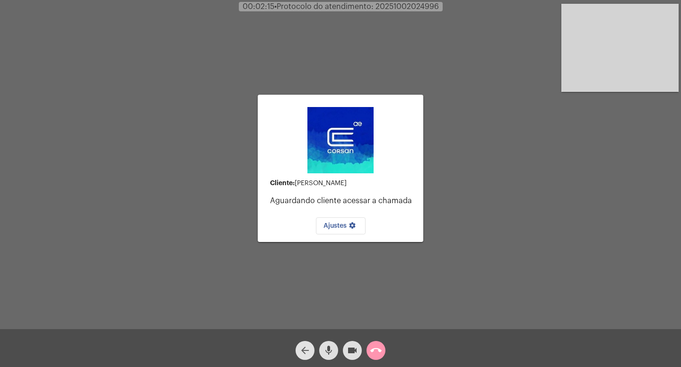
click at [307, 350] on mat-icon "arrow_back" at bounding box center [304, 349] width 11 height 11
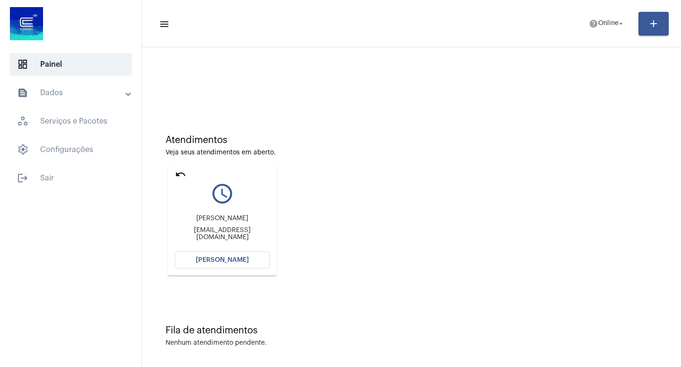
click at [218, 260] on span "[PERSON_NAME]" at bounding box center [222, 259] width 53 height 7
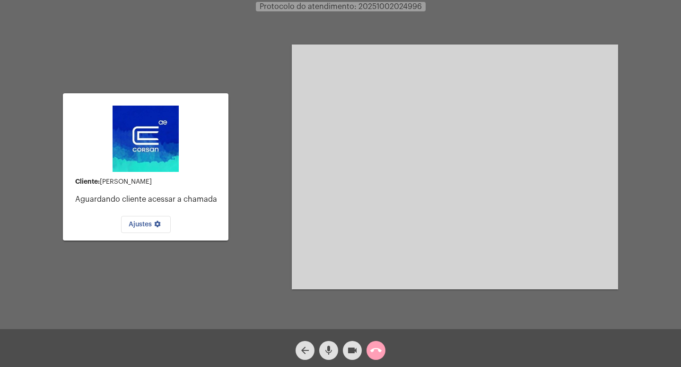
click at [376, 348] on mat-icon "call_end" at bounding box center [375, 349] width 11 height 11
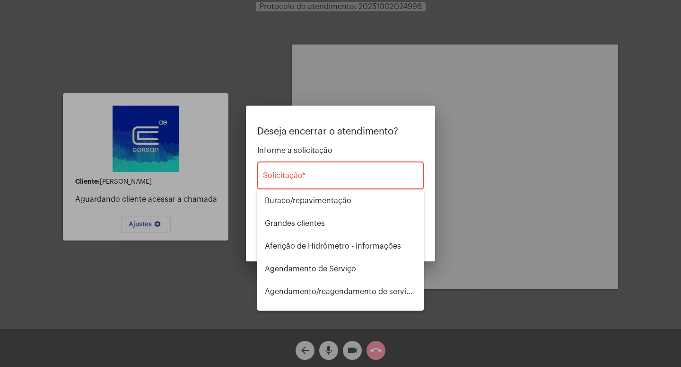
click at [353, 347] on div at bounding box center [340, 183] width 681 height 367
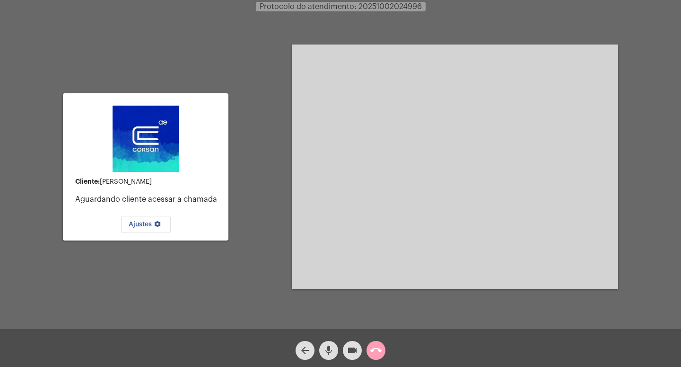
click at [372, 348] on mat-icon "call_end" at bounding box center [375, 349] width 11 height 11
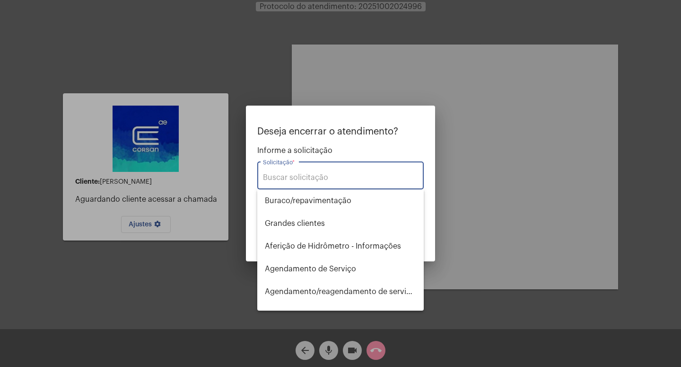
click at [353, 349] on div at bounding box center [340, 183] width 681 height 367
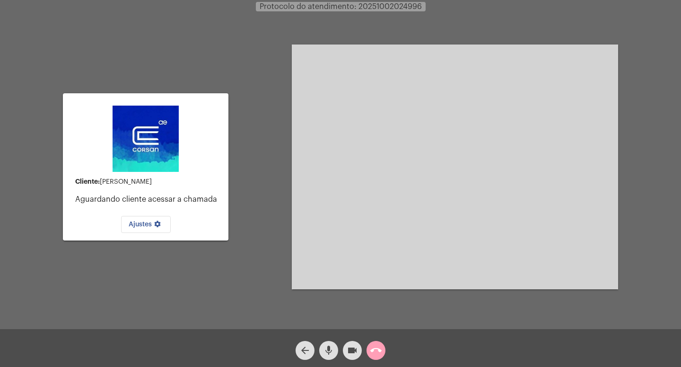
click at [374, 348] on mat-icon "call_end" at bounding box center [375, 349] width 11 height 11
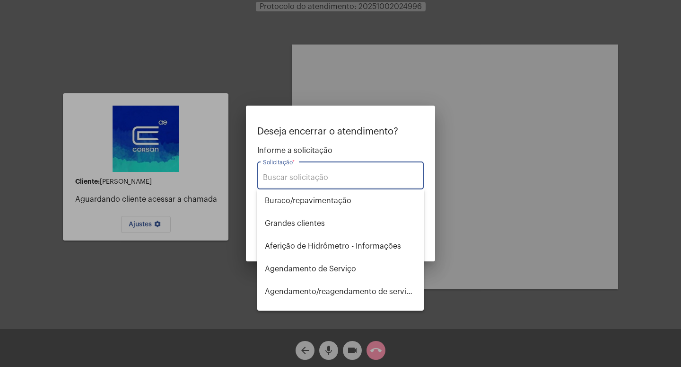
click at [306, 176] on input "Solicitação *" at bounding box center [340, 177] width 155 height 9
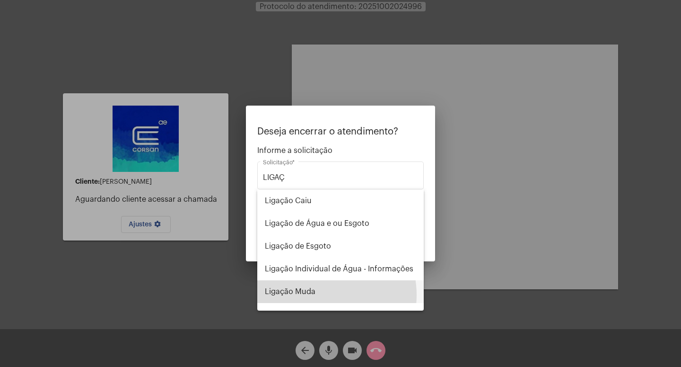
click at [319, 295] on span "Ligação Muda" at bounding box center [340, 291] width 151 height 23
type input "Ligação Muda"
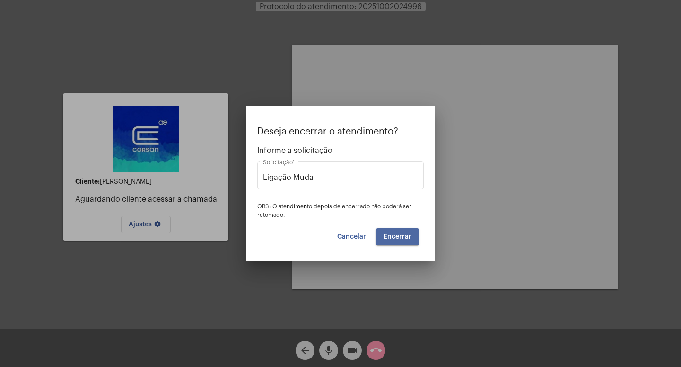
click at [404, 238] on span "Encerrar" at bounding box center [398, 236] width 28 height 7
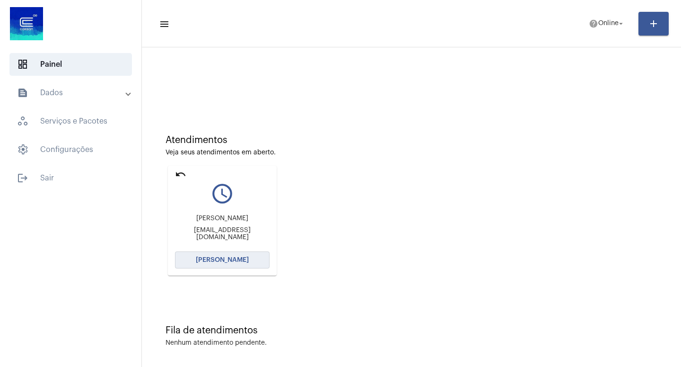
click at [223, 258] on span "[PERSON_NAME]" at bounding box center [222, 259] width 53 height 7
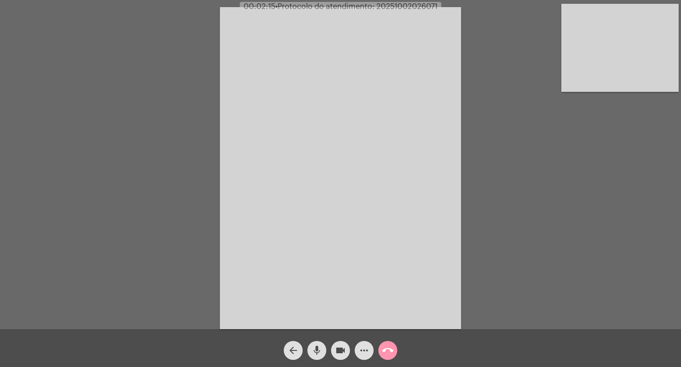
click at [342, 348] on mat-icon "videocam" at bounding box center [340, 349] width 11 height 11
click at [315, 345] on mat-icon "mic" at bounding box center [316, 349] width 11 height 11
click at [387, 347] on mat-icon "call_end" at bounding box center [387, 349] width 11 height 11
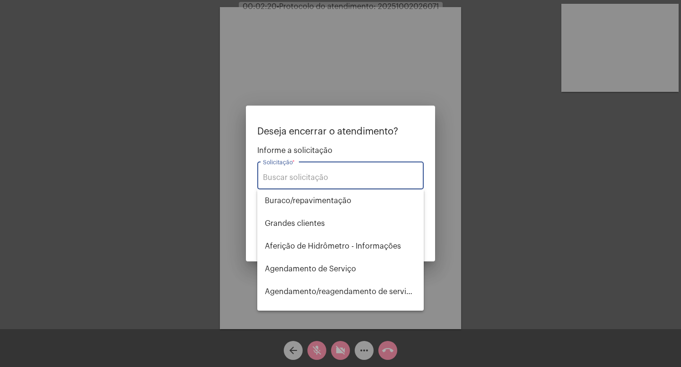
click at [293, 176] on input "Solicitação *" at bounding box center [340, 177] width 155 height 9
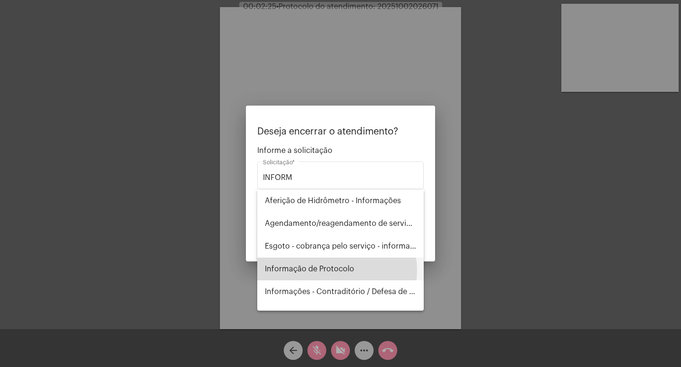
click at [337, 270] on span "Informação de Protocolo" at bounding box center [340, 268] width 151 height 23
type input "Informação de Protocolo"
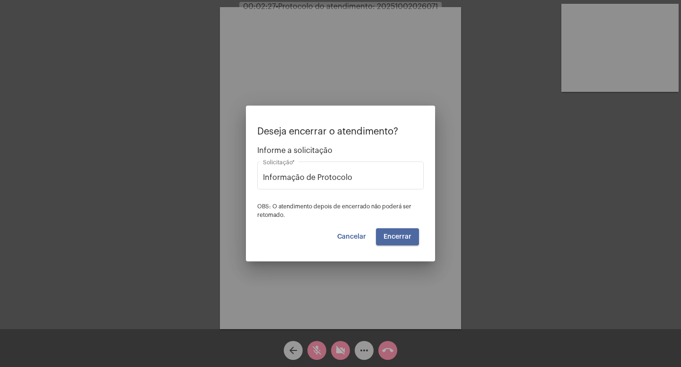
click at [397, 239] on span "Encerrar" at bounding box center [398, 236] width 28 height 7
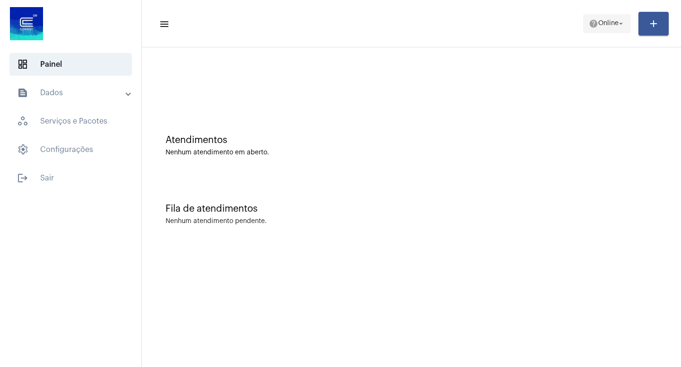
click at [620, 19] on mat-icon "arrow_drop_down" at bounding box center [621, 23] width 9 height 9
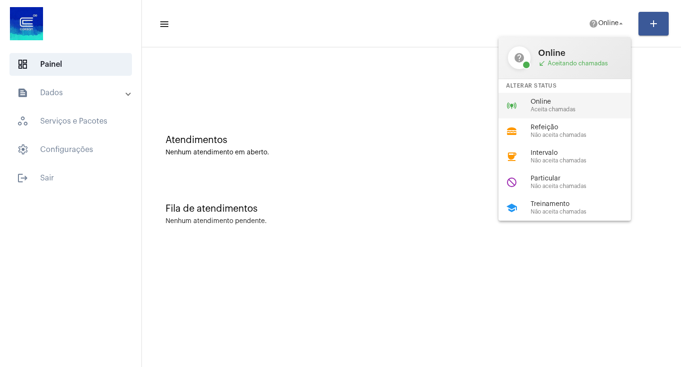
click at [550, 103] on span "Online" at bounding box center [585, 101] width 108 height 7
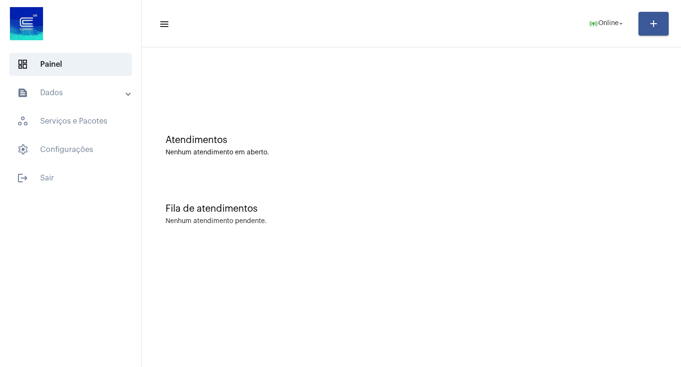
click at [315, 133] on div "Atendimentos Nenhum atendimento em aberto." at bounding box center [412, 140] width 530 height 69
click at [352, 134] on div "Atendimentos Nenhum atendimento em aberto." at bounding box center [412, 140] width 530 height 69
click at [681, 239] on div "Atendimentos Nenhum atendimento em aberto. Fila de atendimentos Nenhum atendime…" at bounding box center [411, 147] width 539 height 201
click at [584, 121] on div "Atendimentos Nenhum atendimento em aberto." at bounding box center [412, 140] width 530 height 69
click at [622, 21] on mat-icon "arrow_drop_down" at bounding box center [621, 23] width 9 height 9
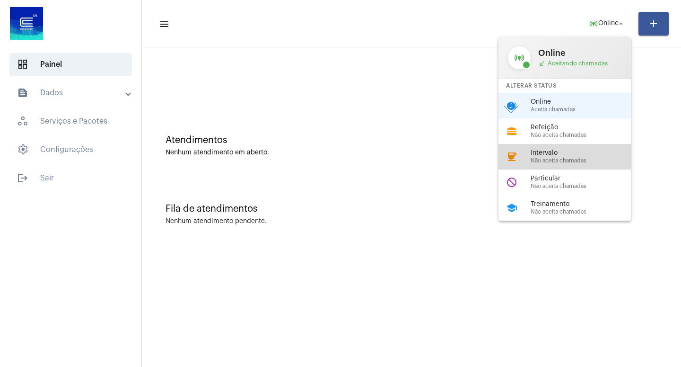
click at [561, 154] on span "Intervalo" at bounding box center [585, 153] width 108 height 7
